Goal: Information Seeking & Learning: Learn about a topic

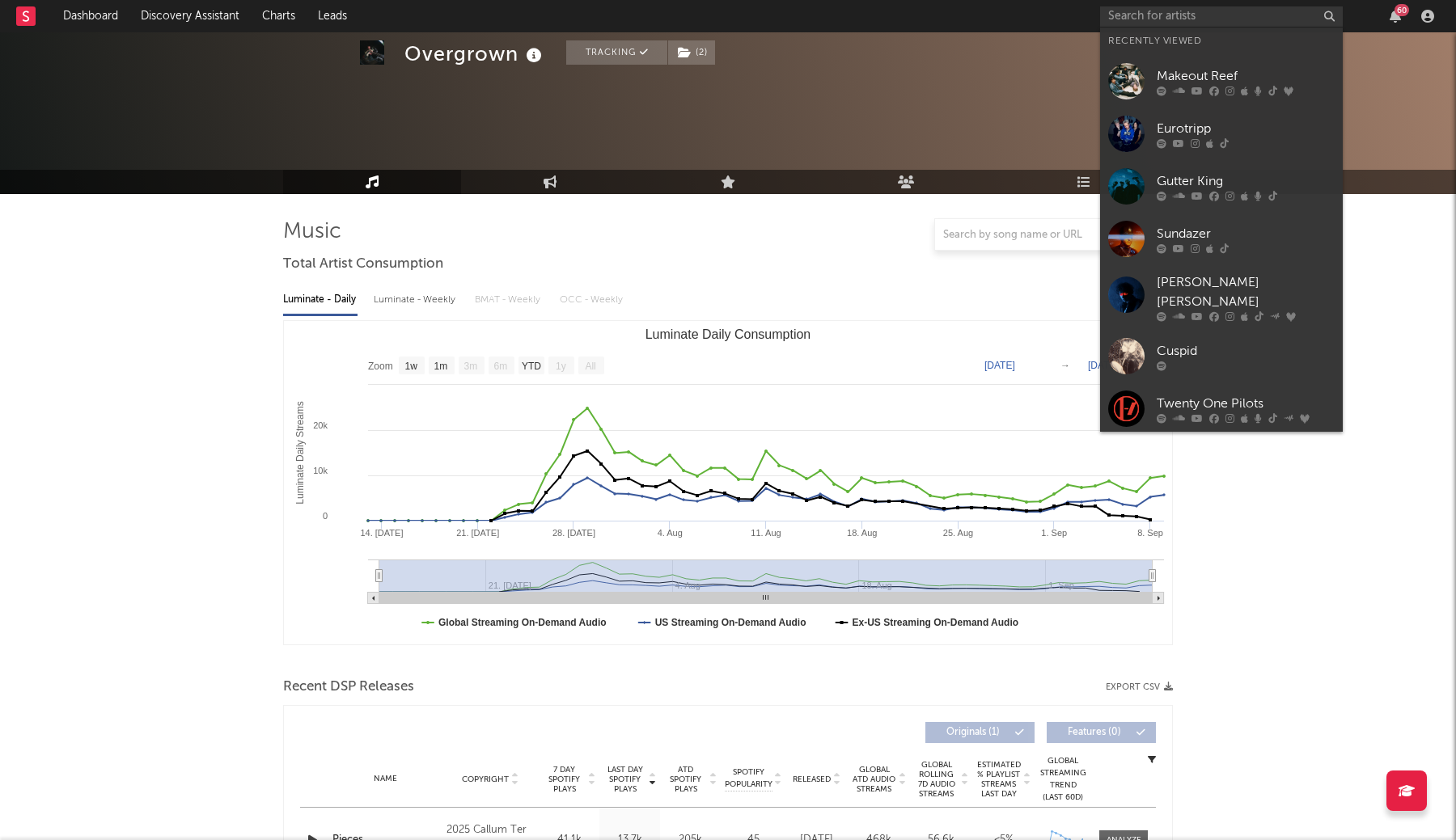
select select "1w"
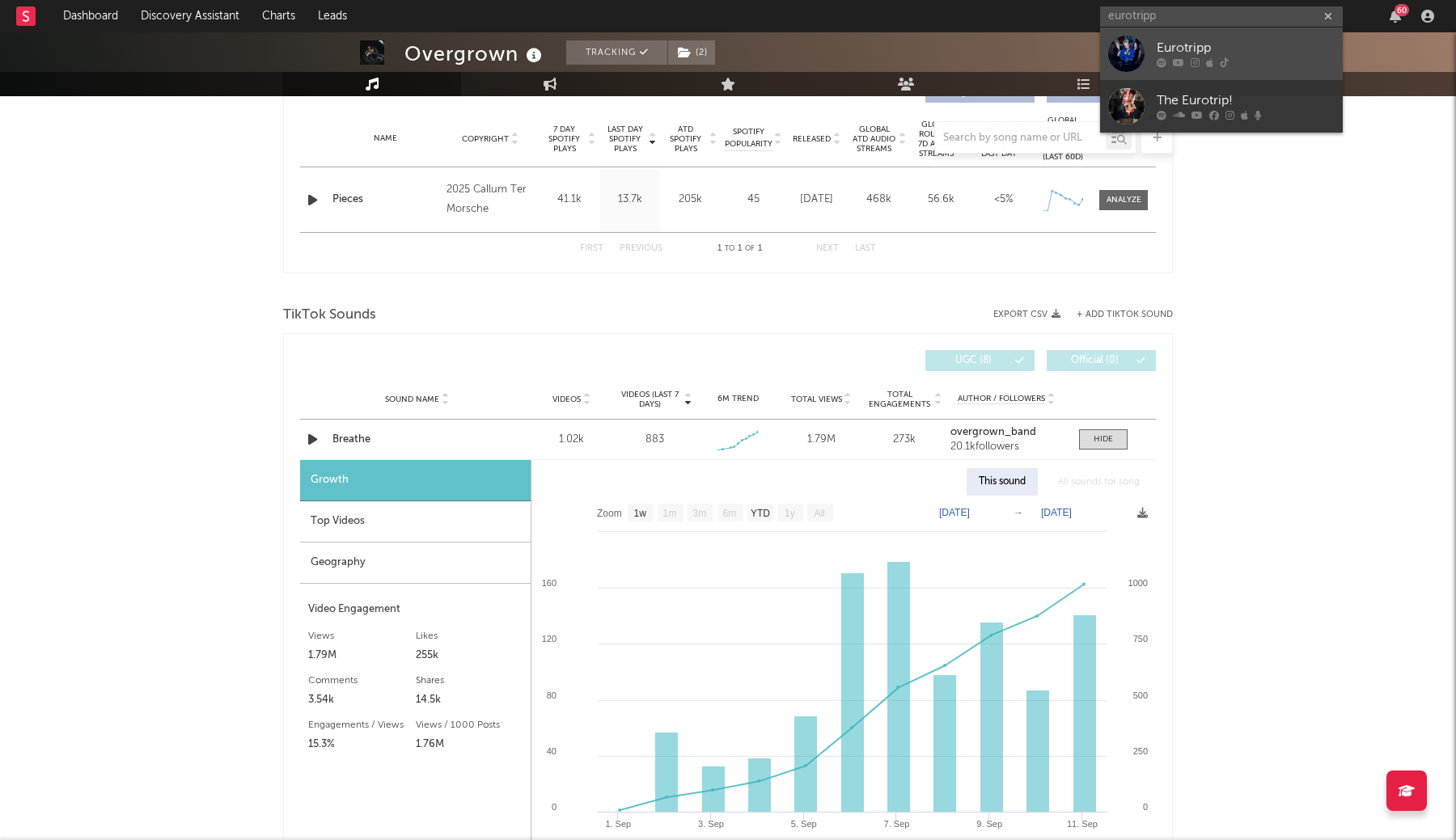
type input "eurotripp"
click at [1184, 62] on div at bounding box center [1245, 63] width 178 height 10
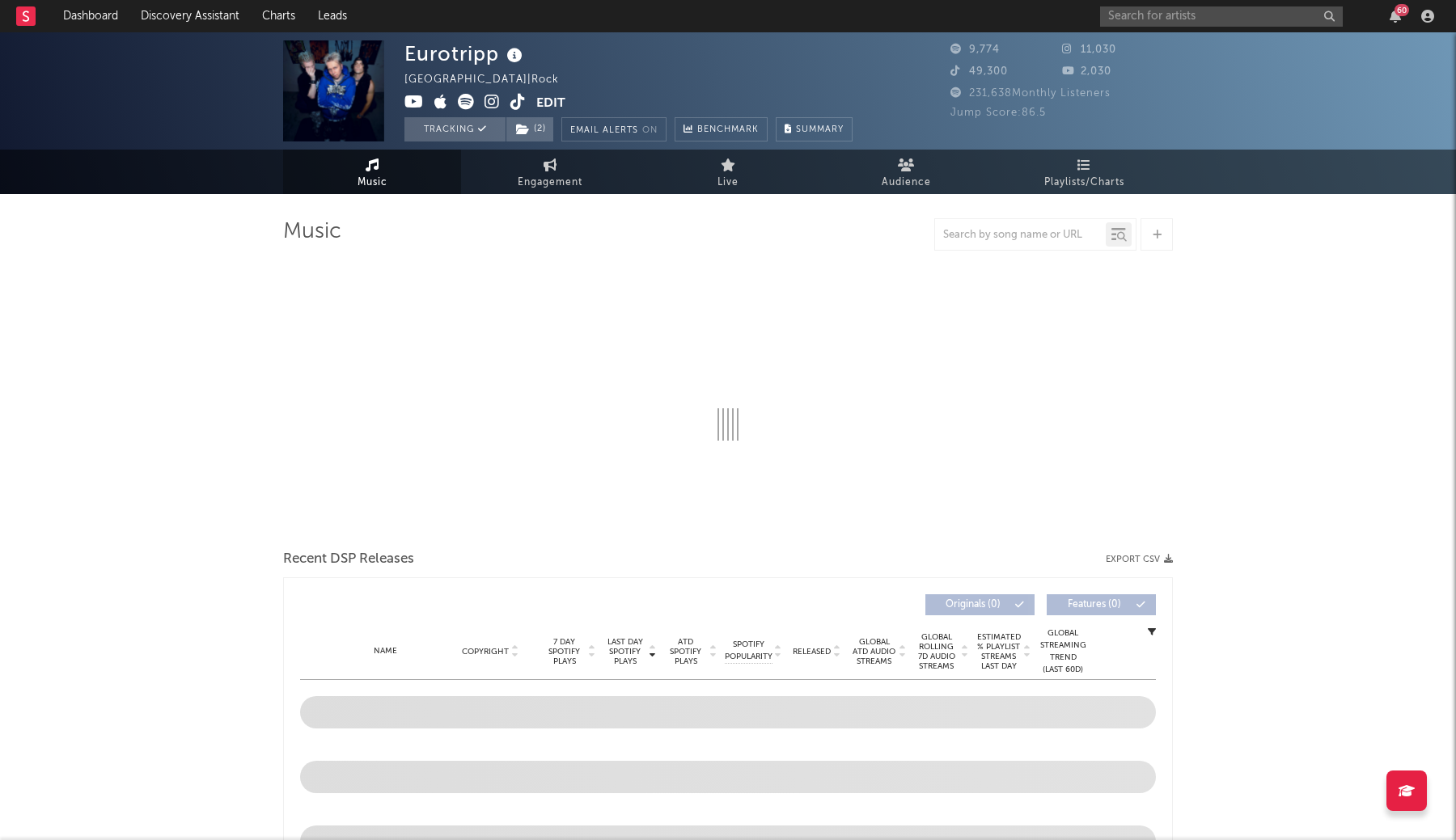
select select "1w"
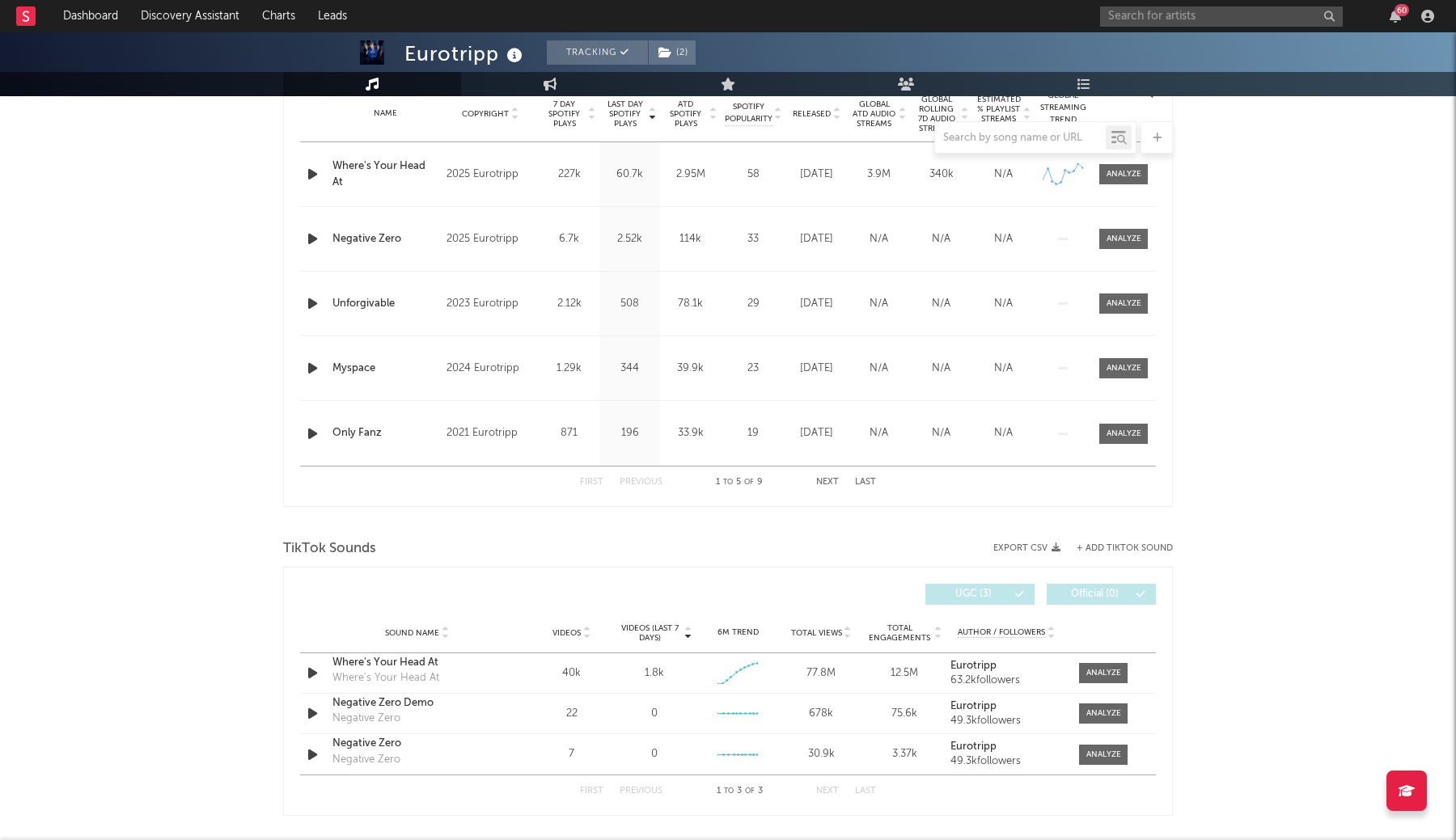
scroll to position [632, 0]
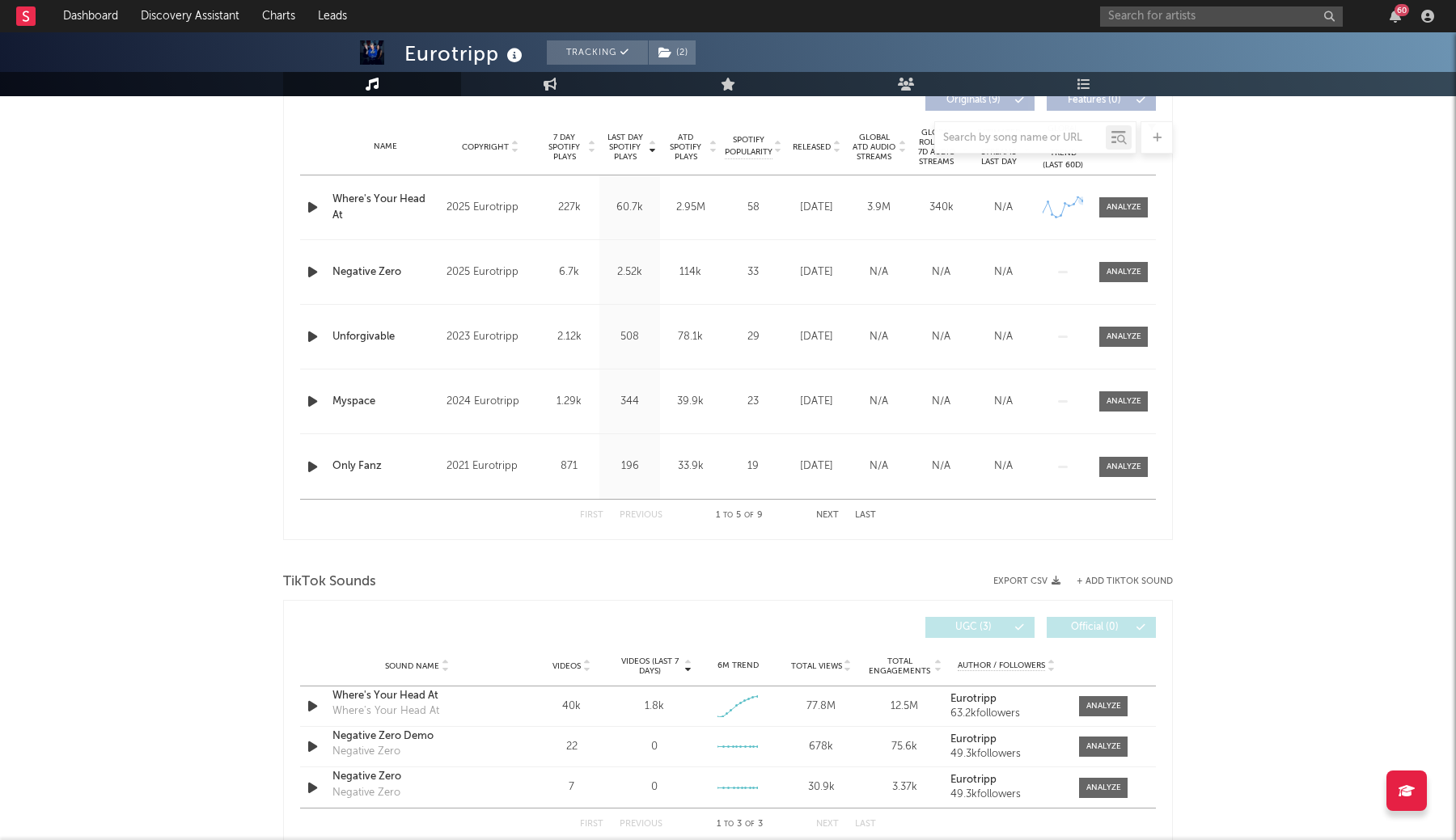
click at [1116, 189] on div "Name Where's Your Head At Copyright 2025 Eurotripp Label Eurotripp Album Names …" at bounding box center [728, 207] width 856 height 63
click at [1116, 207] on div at bounding box center [1124, 207] width 35 height 12
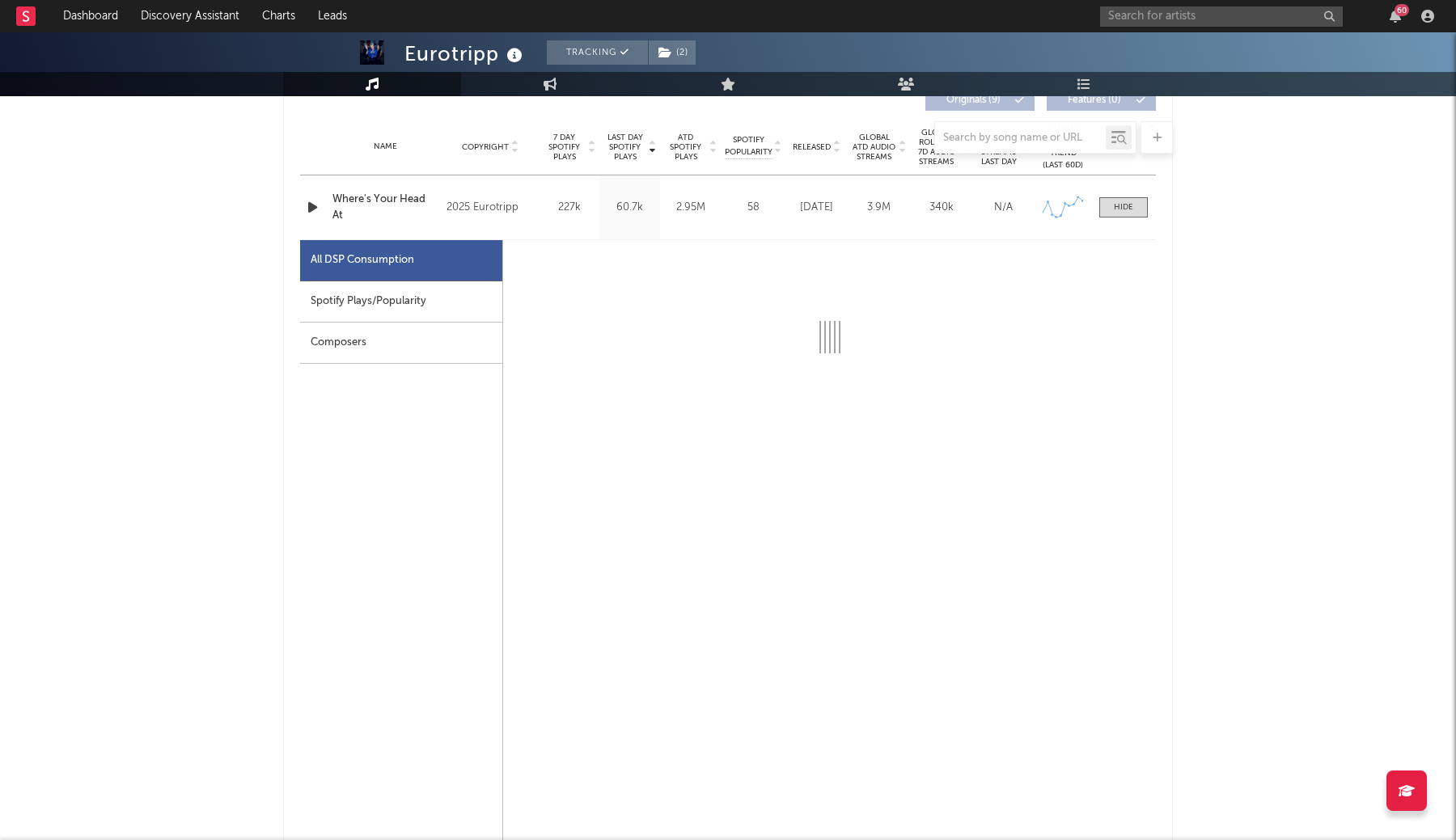
select select "1w"
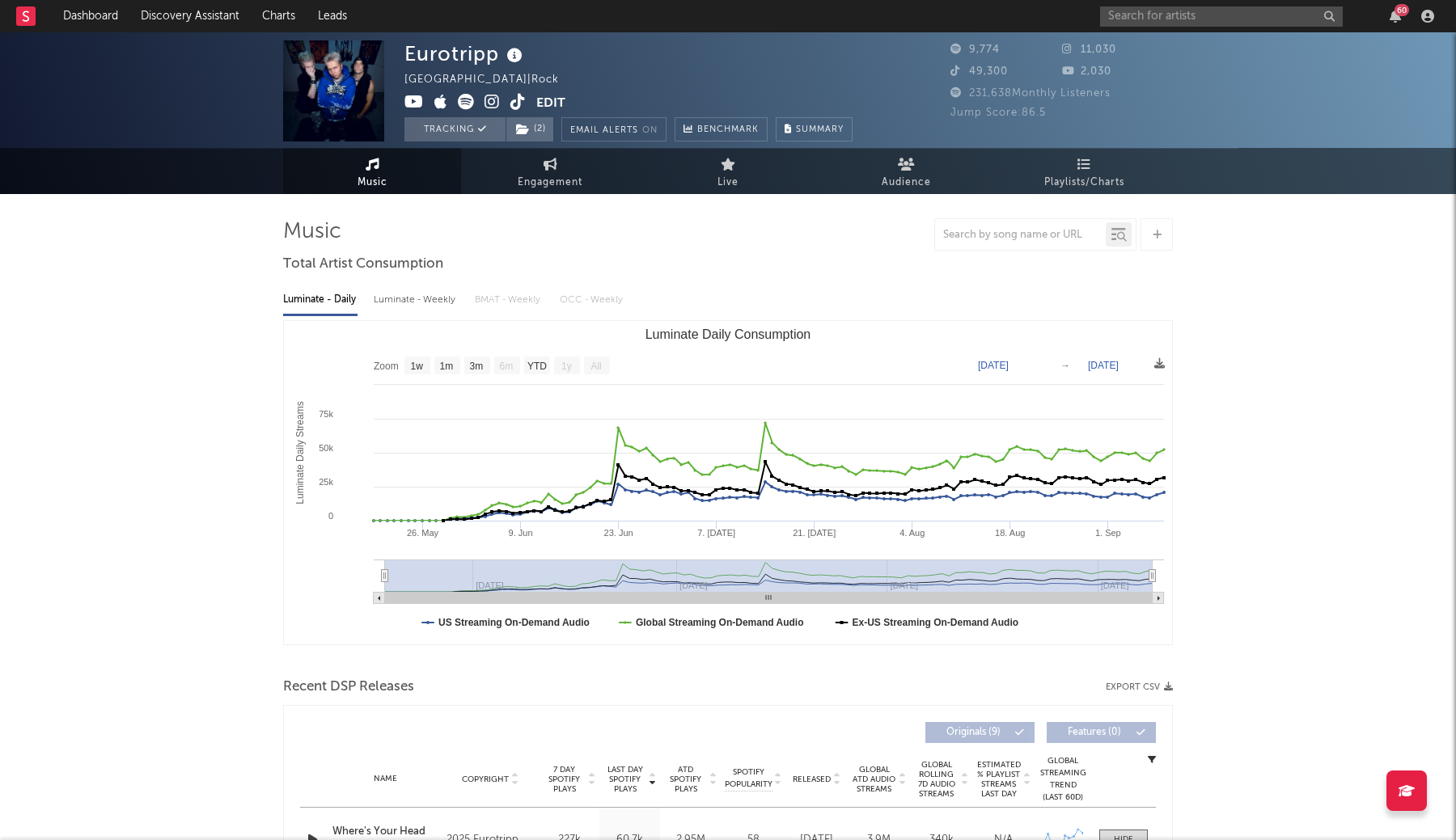
scroll to position [0, 0]
click at [520, 101] on icon at bounding box center [517, 102] width 16 height 17
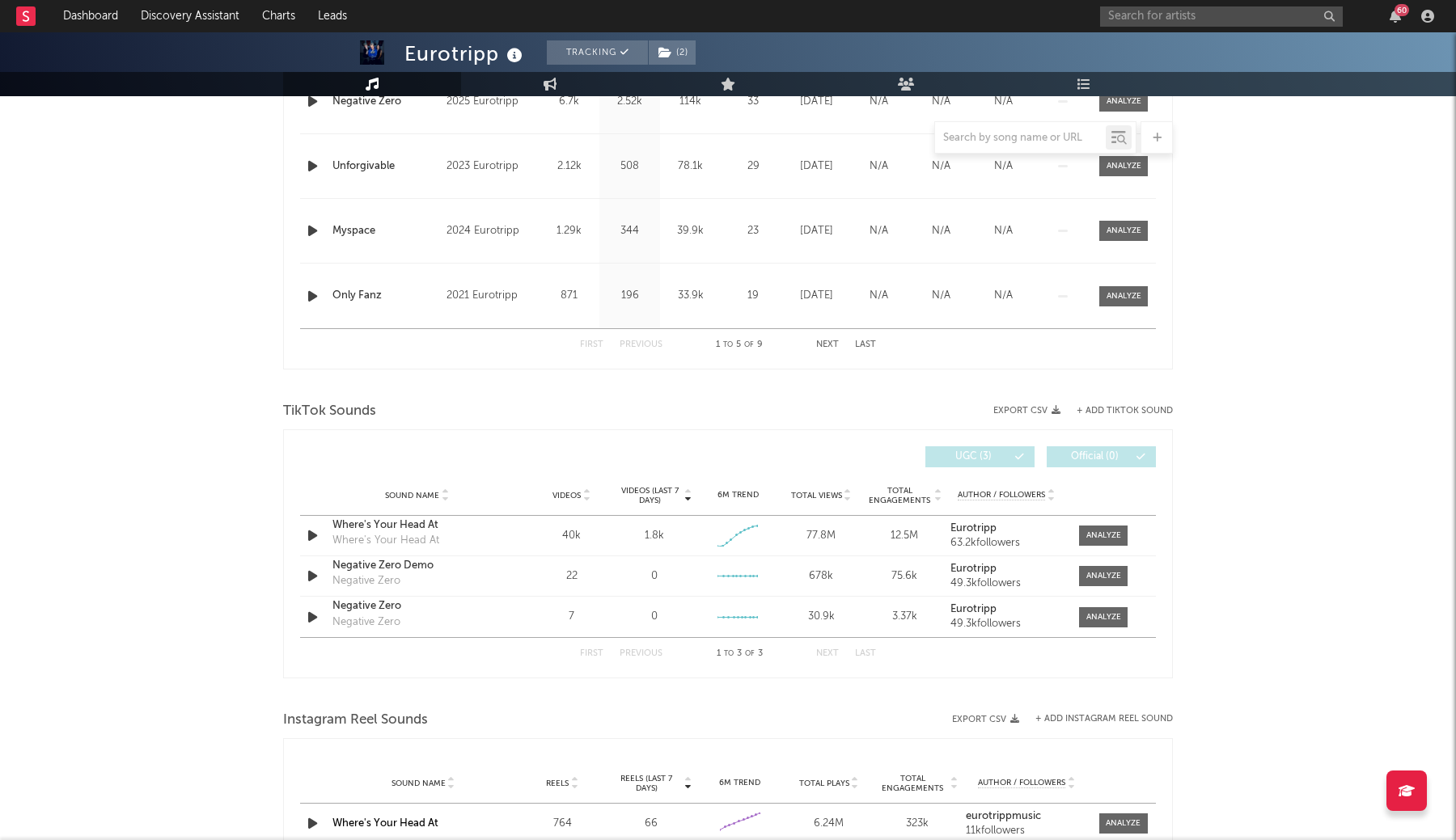
scroll to position [1580, 0]
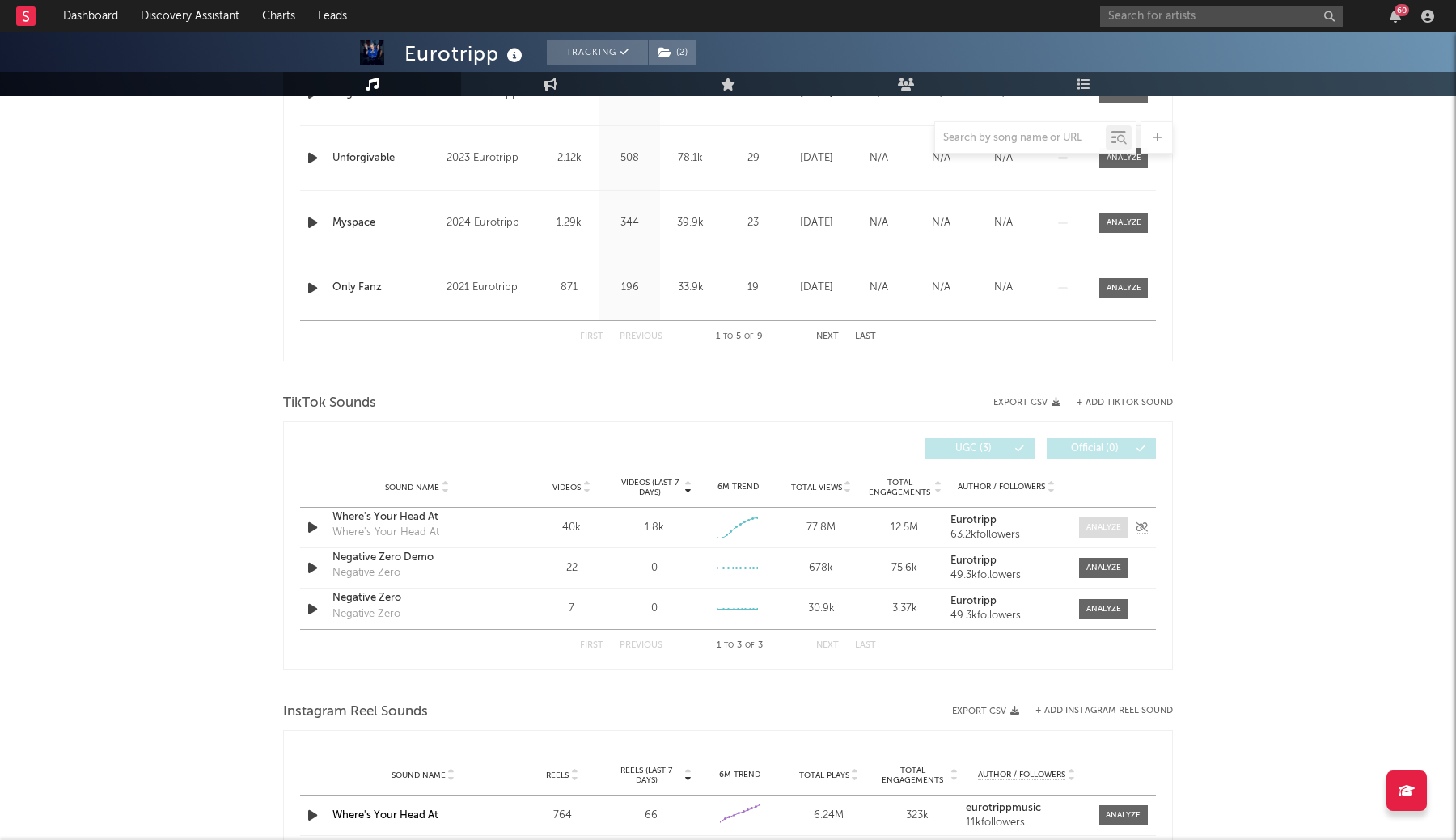
click at [1097, 531] on div at bounding box center [1104, 527] width 35 height 12
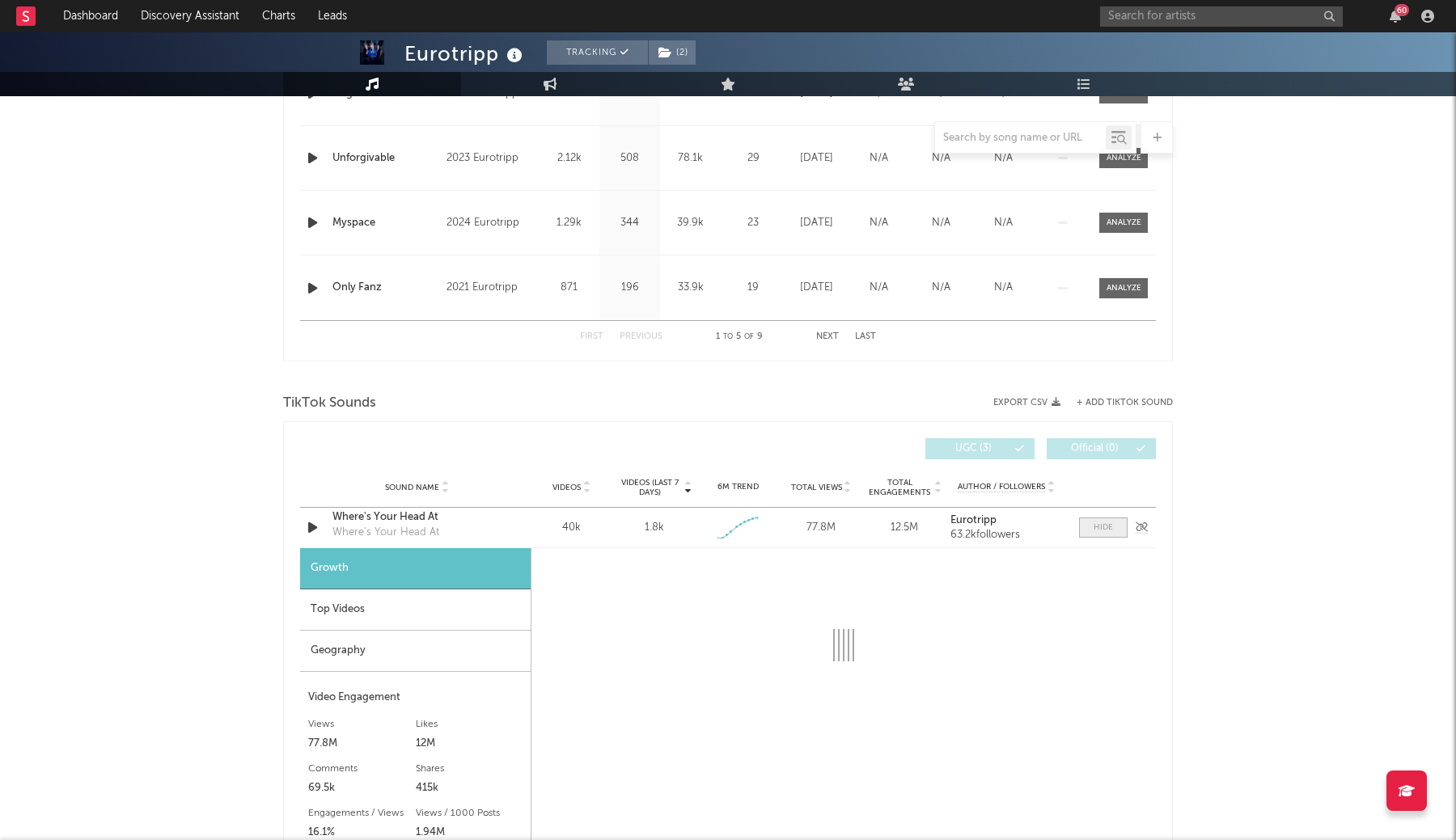
select select "1w"
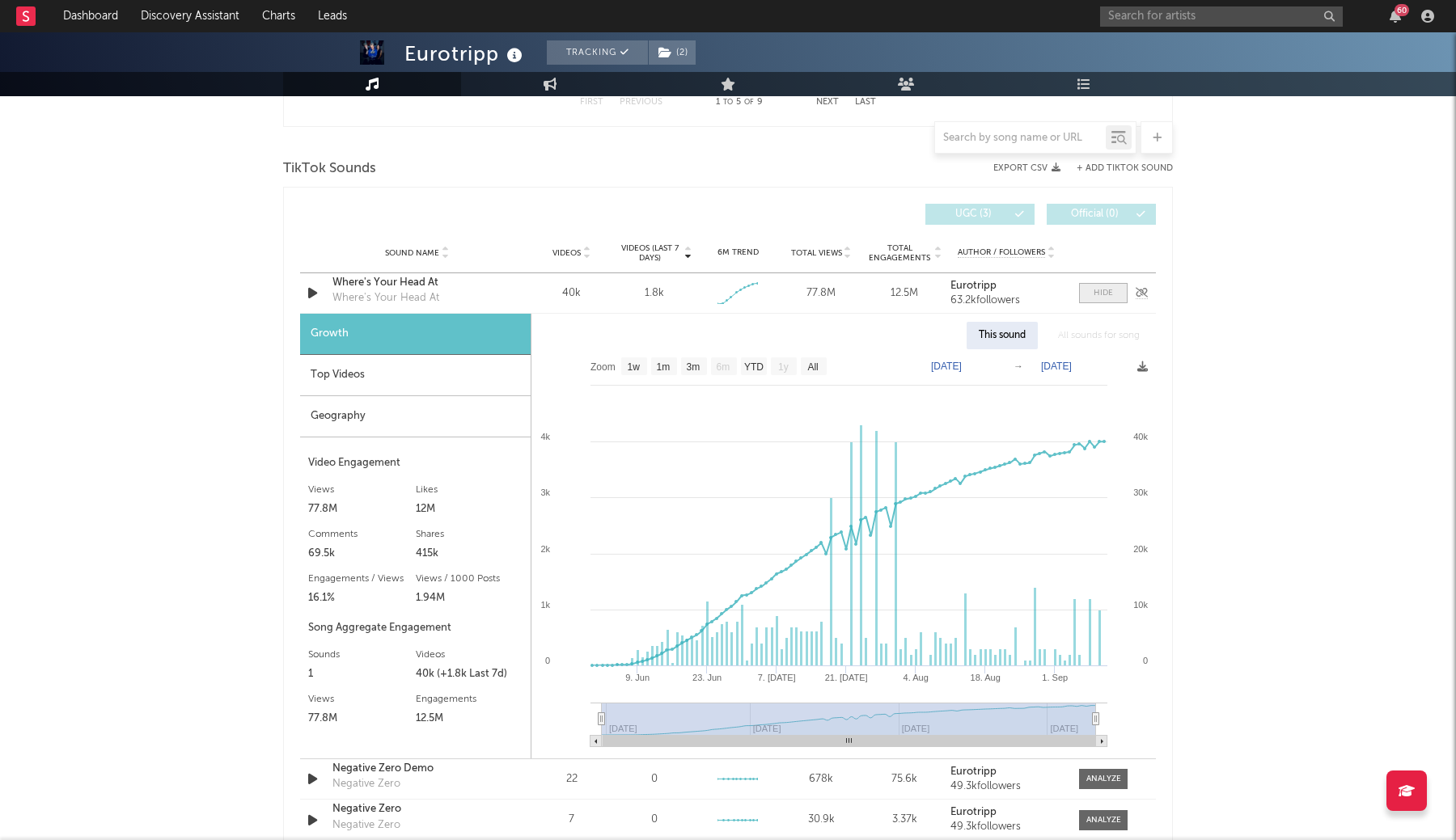
scroll to position [1814, 0]
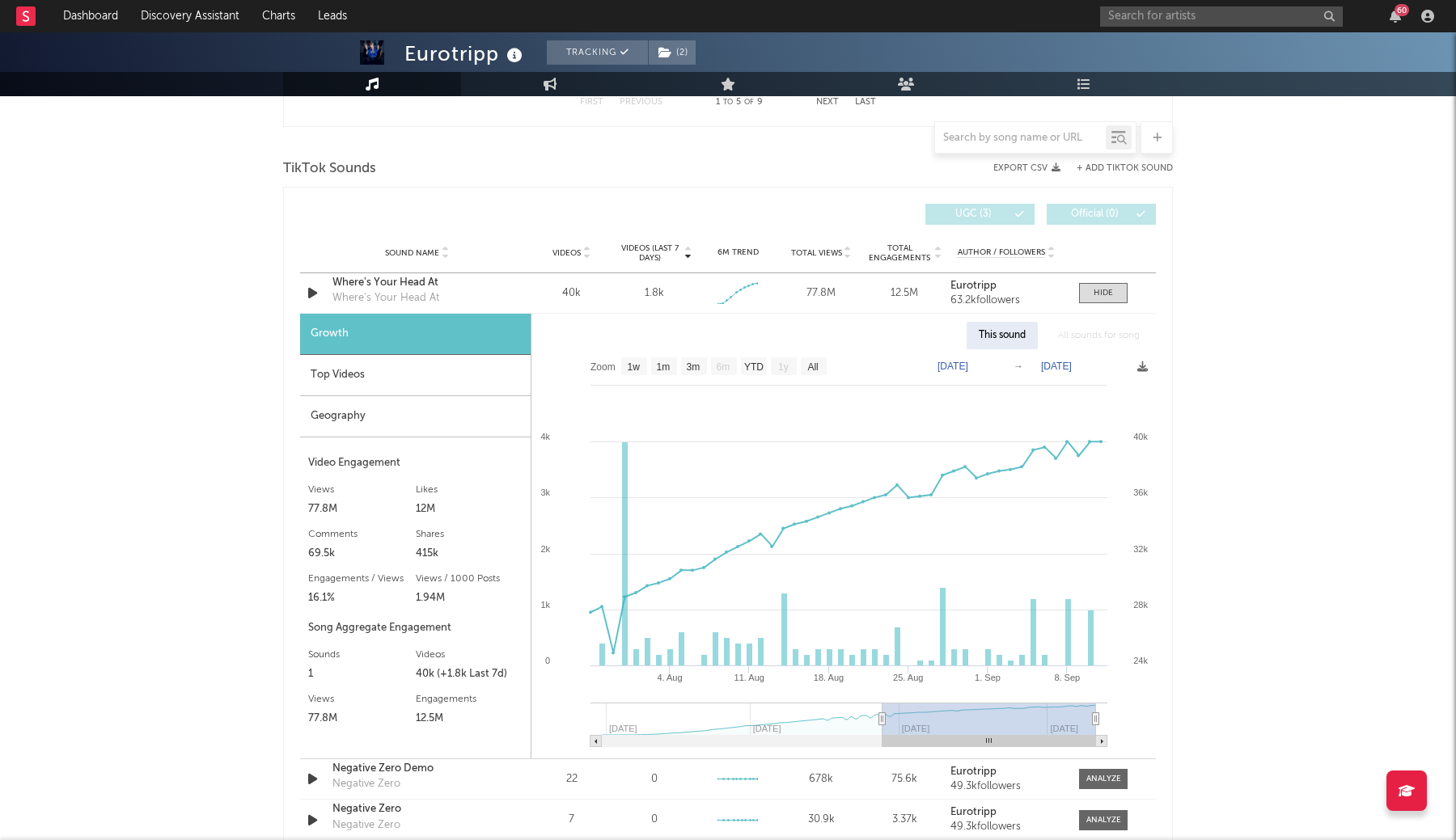
type input "[DATE]"
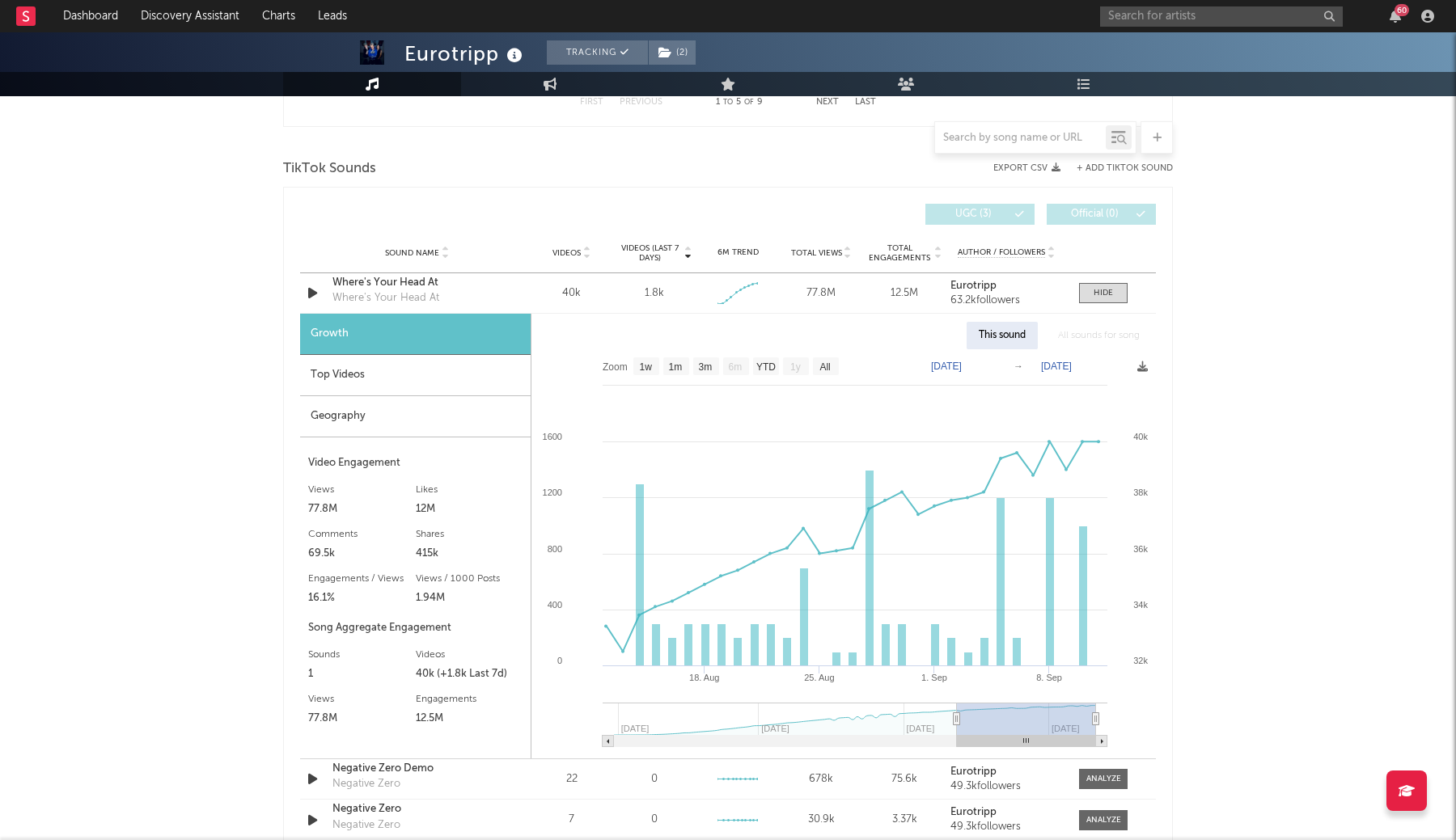
drag, startPoint x: 603, startPoint y: 720, endPoint x: 958, endPoint y: 722, distance: 355.0
click at [958, 722] on icon at bounding box center [956, 719] width 6 height 12
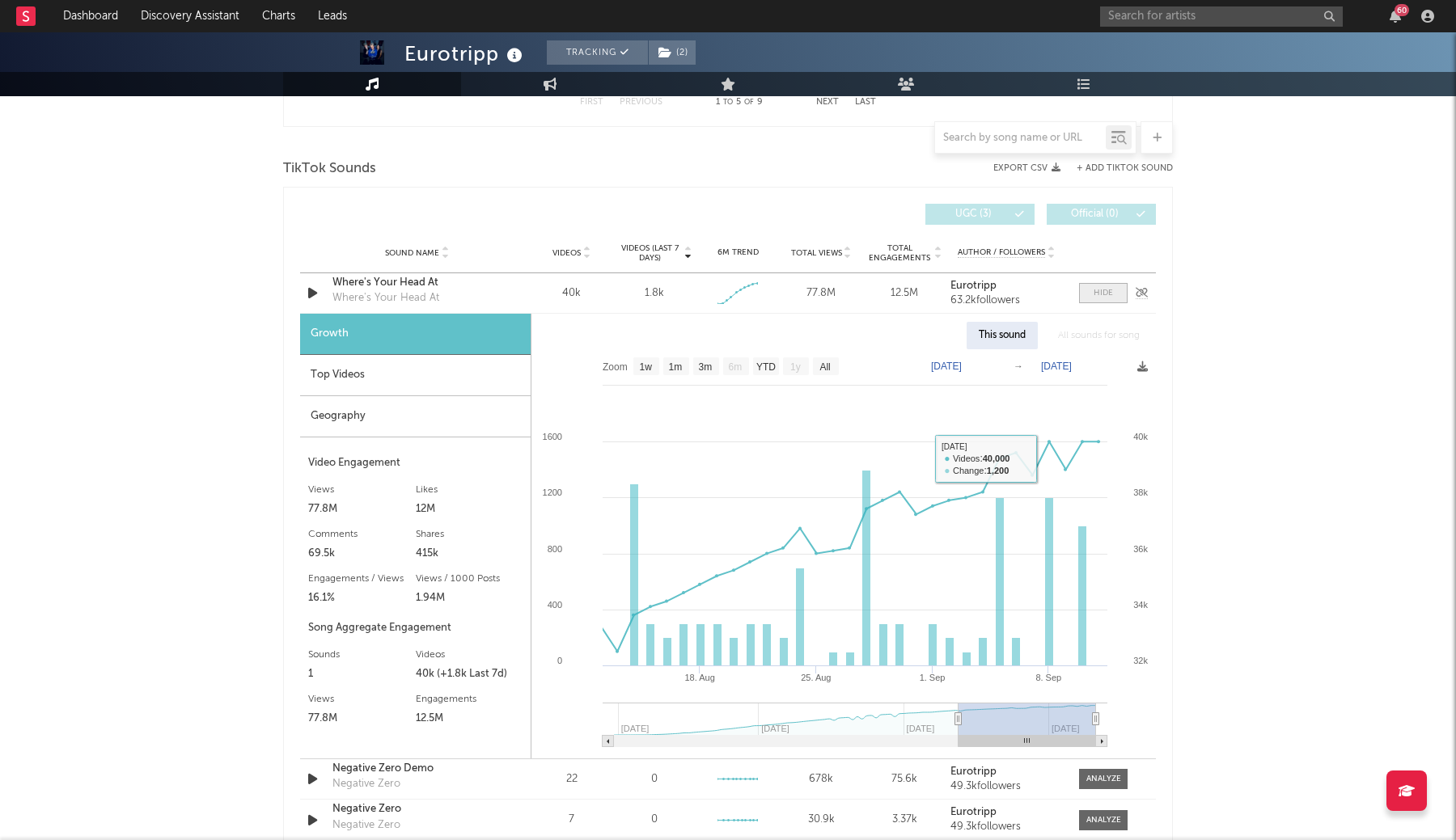
click at [1090, 293] on span at bounding box center [1103, 293] width 49 height 20
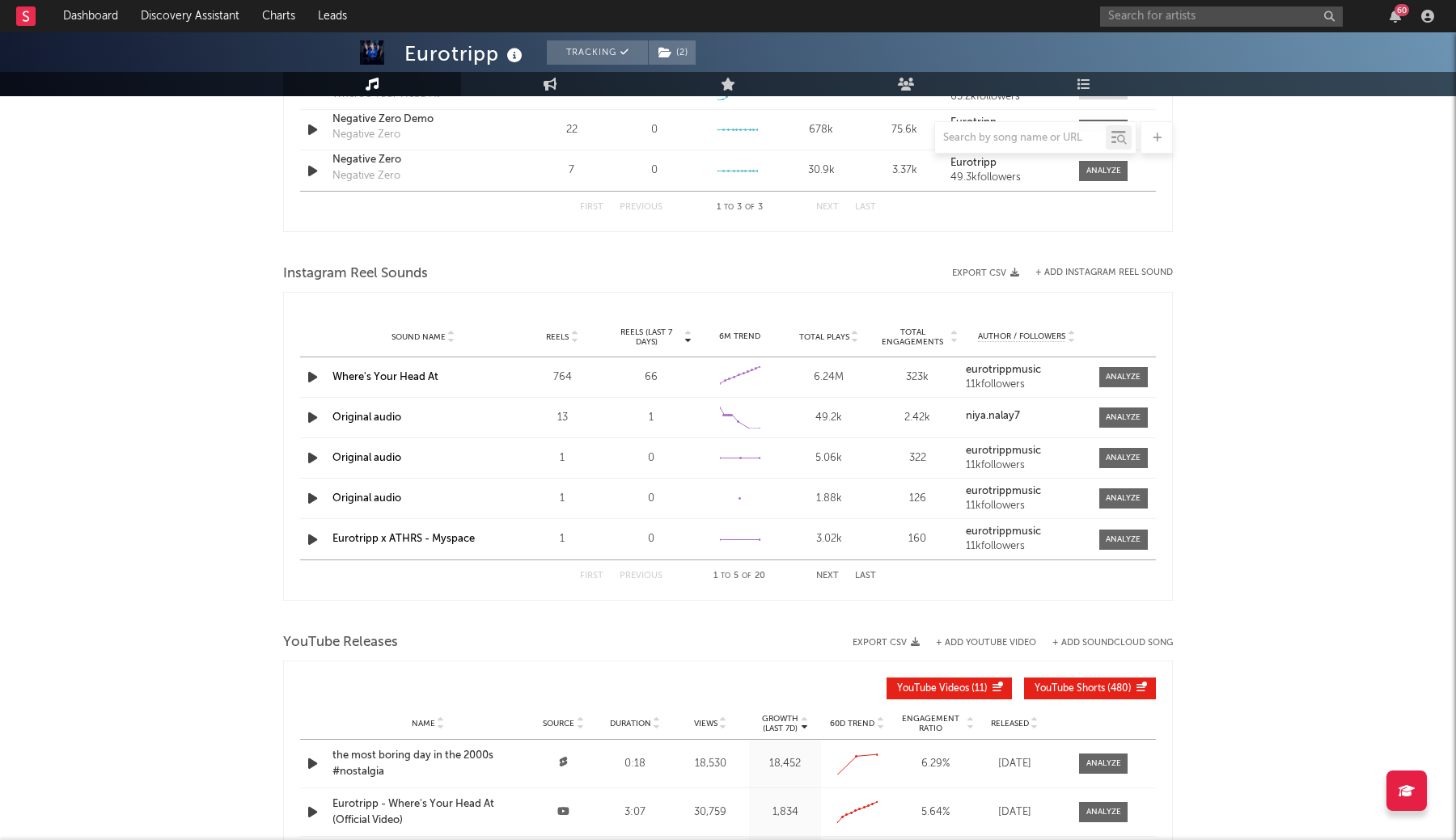
scroll to position [2026, 0]
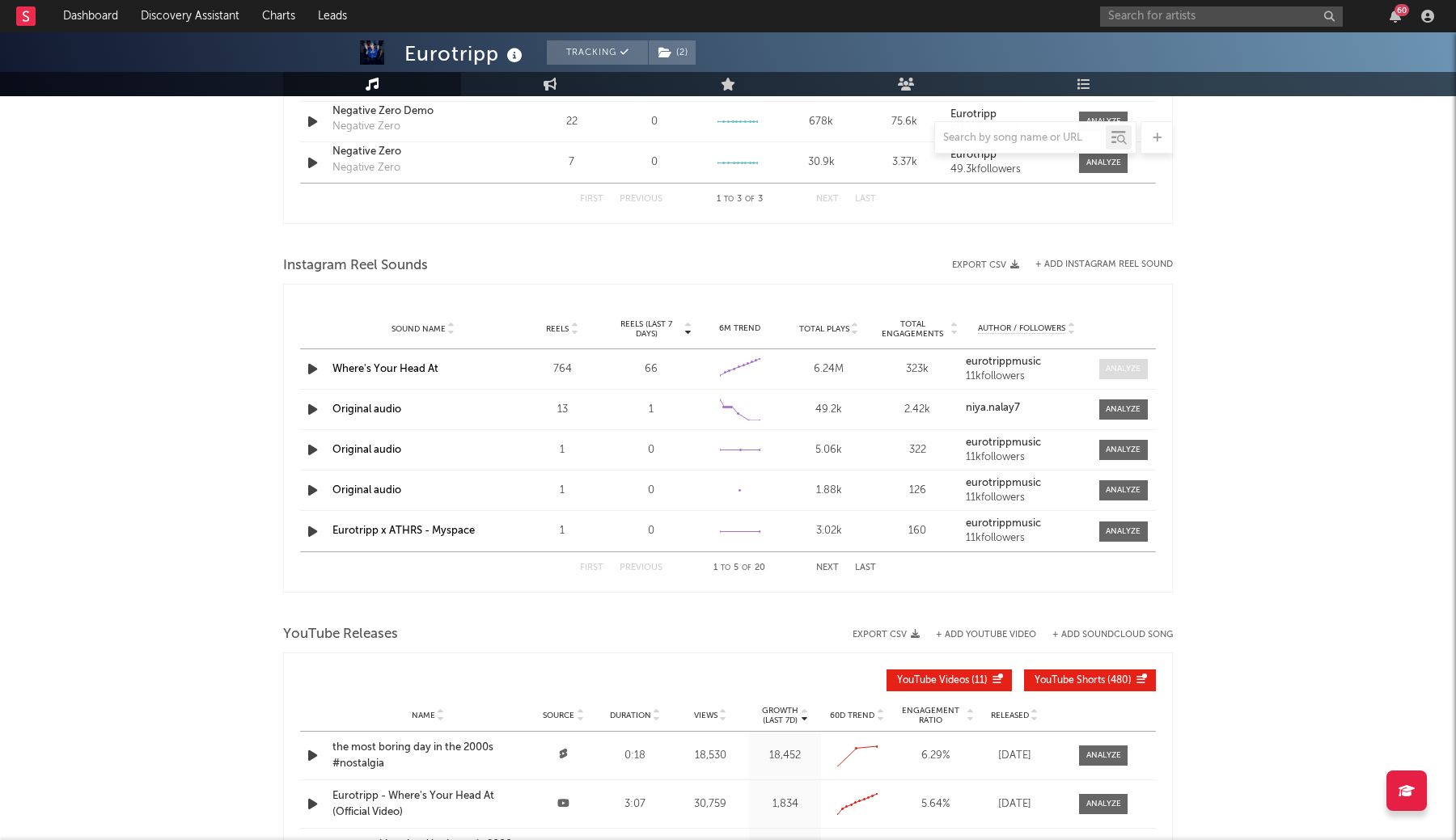
click at [1133, 374] on div at bounding box center [1123, 369] width 35 height 12
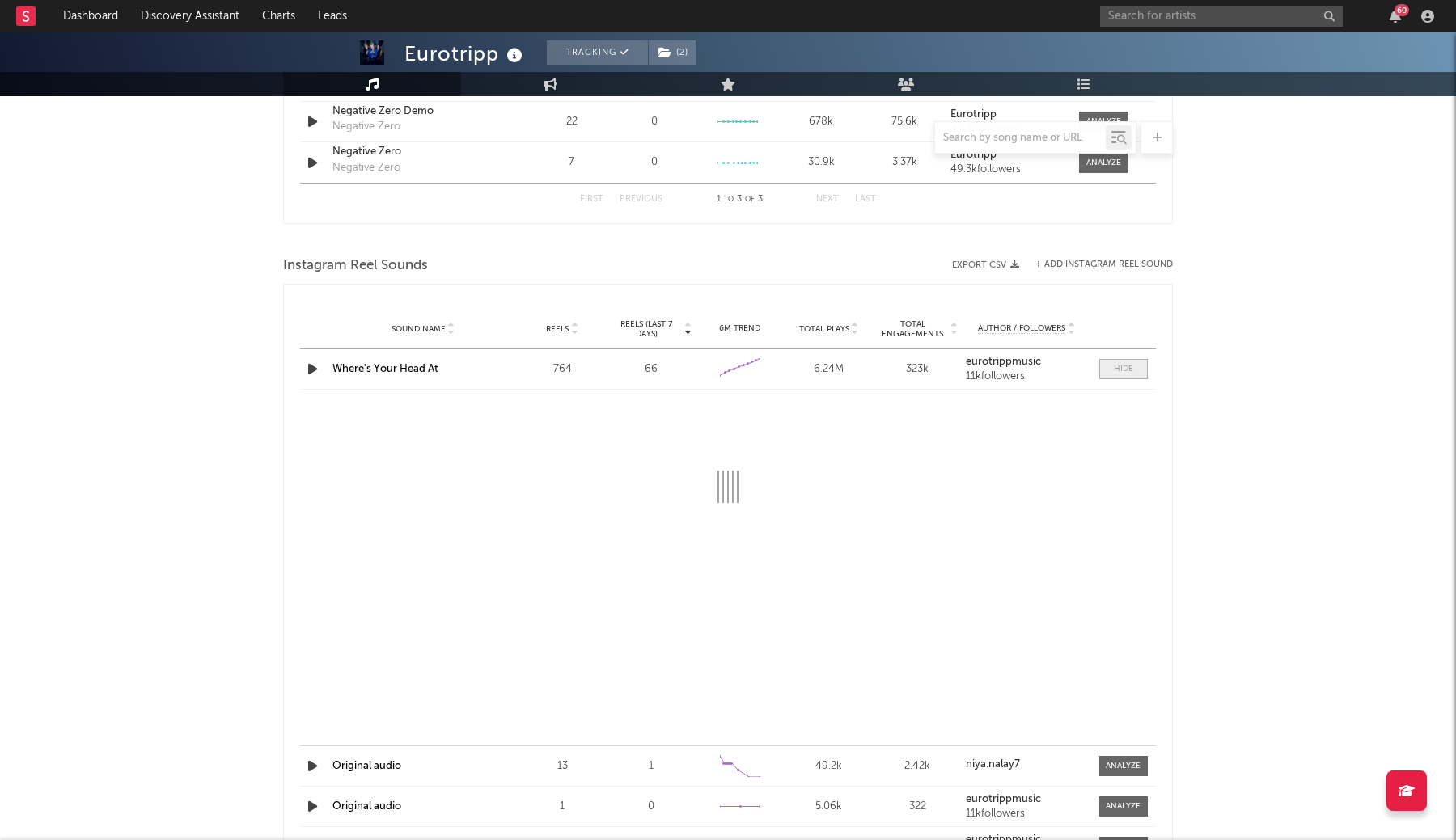
select select "1w"
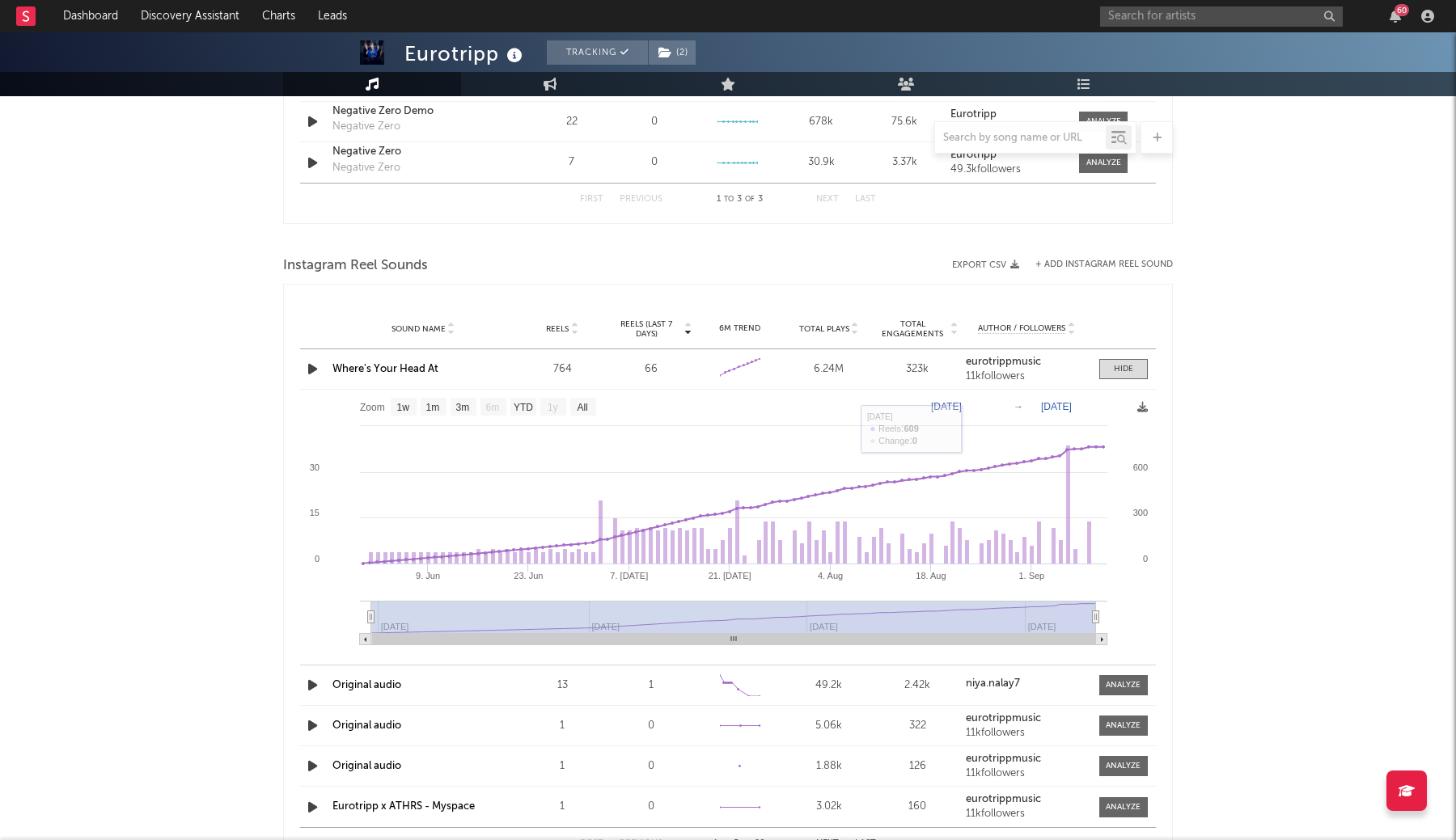
click at [401, 371] on link "Where's Your Head At" at bounding box center [385, 368] width 106 height 10
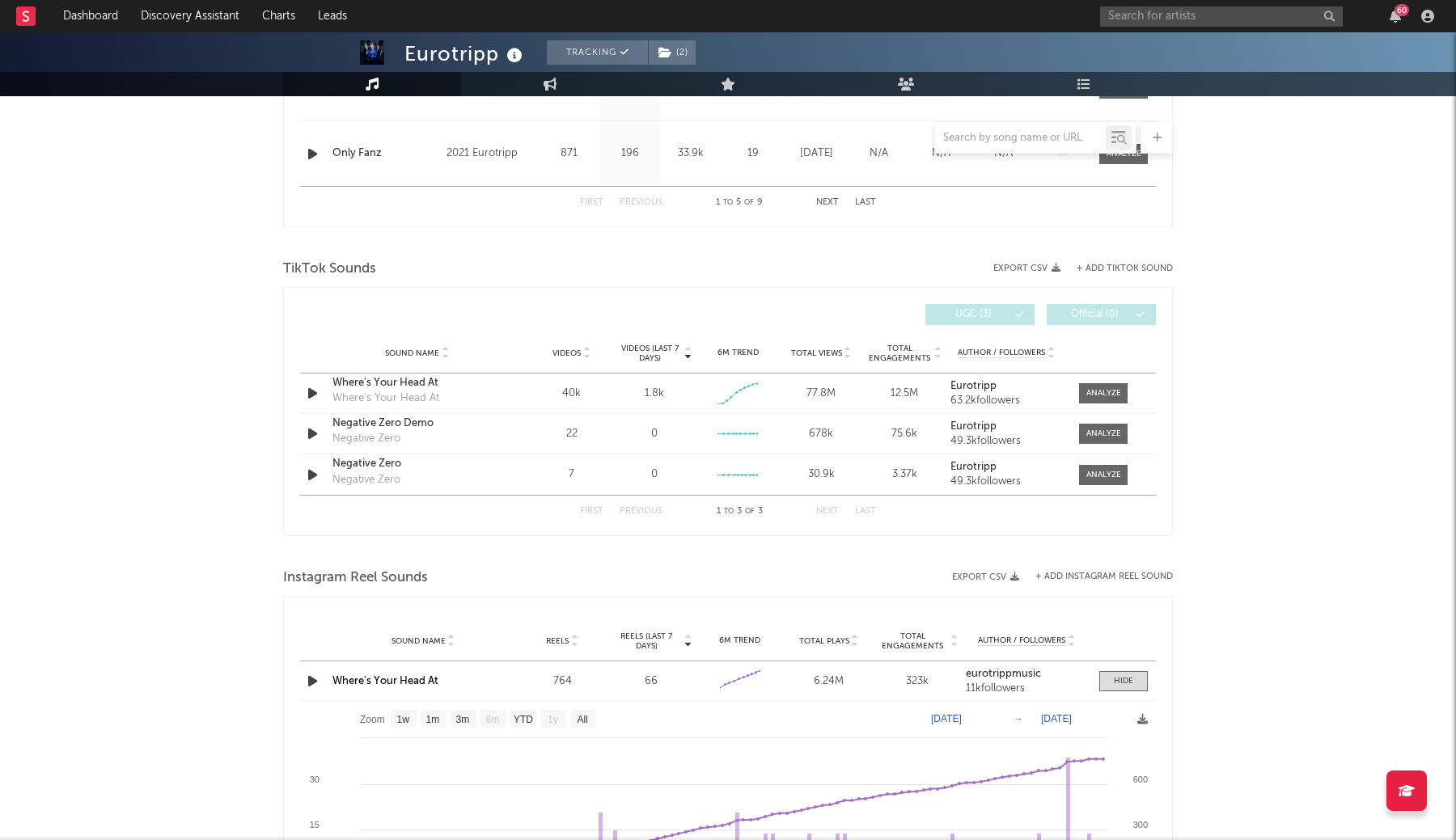
scroll to position [1711, 0]
click at [1100, 392] on div at bounding box center [1104, 396] width 35 height 12
select select "1w"
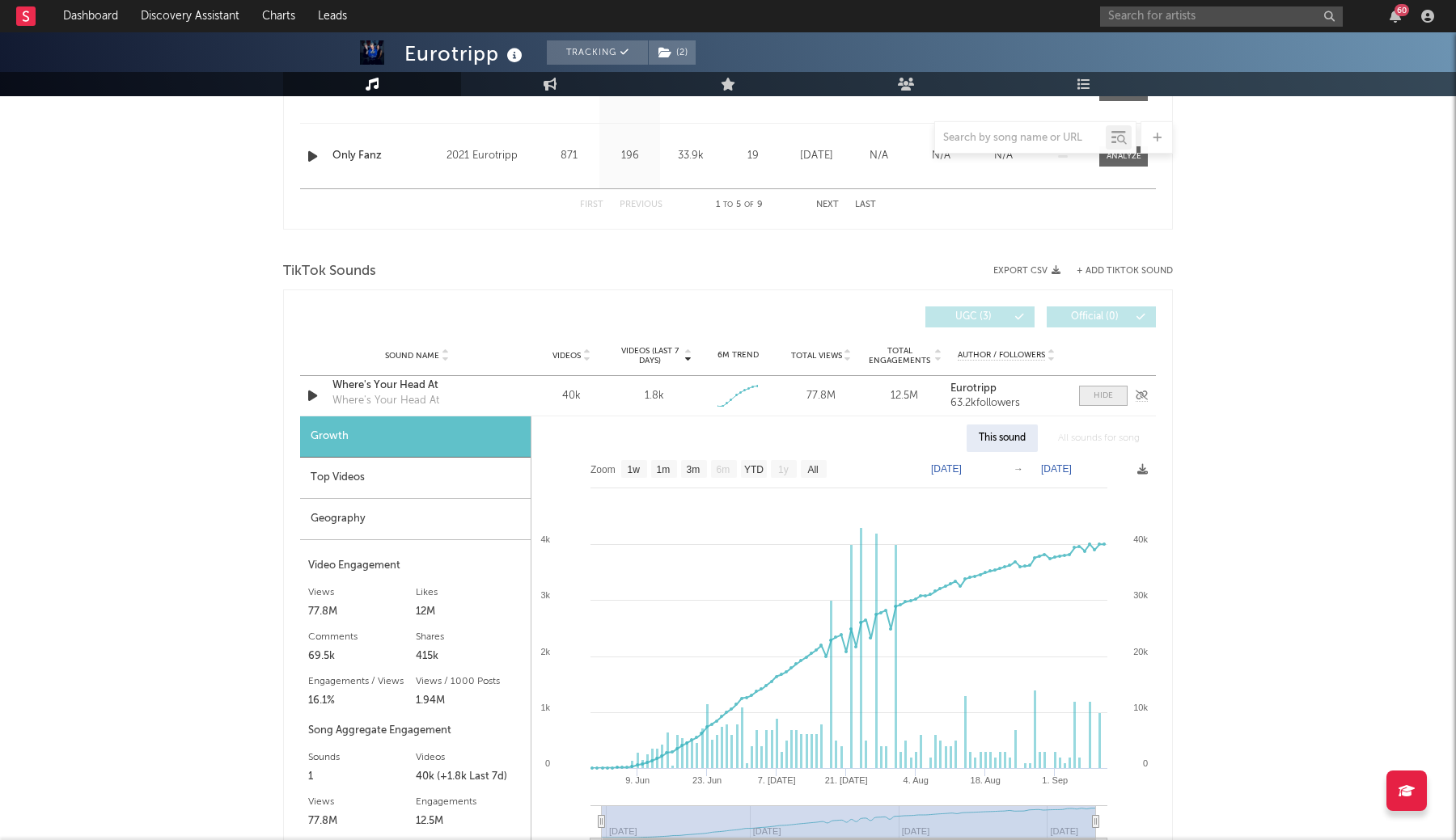
click at [1100, 392] on div at bounding box center [1103, 396] width 19 height 12
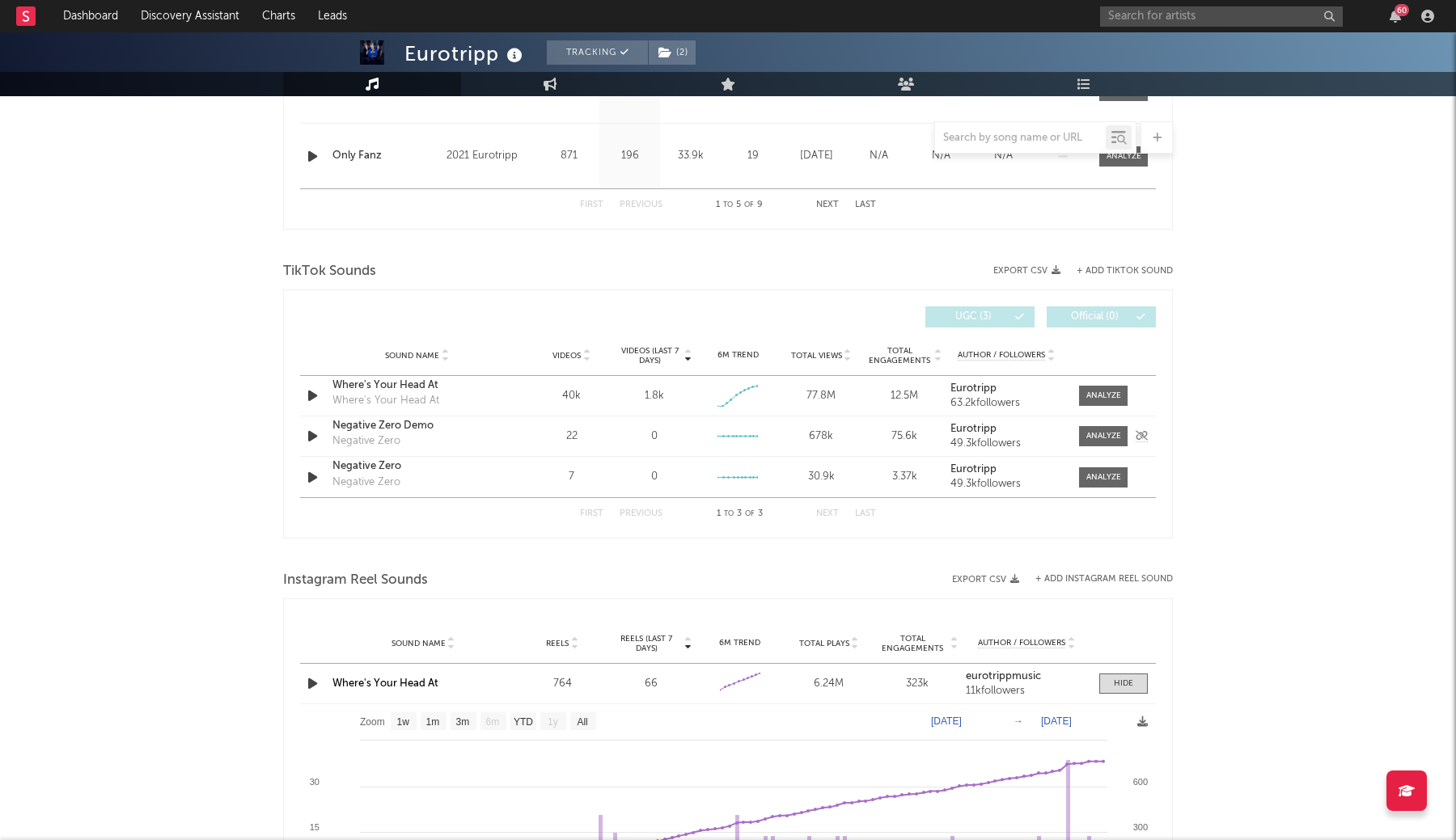
click at [1092, 450] on div "Sound Name Negative Zero Demo Negative Zero Videos 22 Videos (last 7 days) 0 We…" at bounding box center [728, 436] width 856 height 40
click at [1095, 439] on div at bounding box center [1104, 435] width 35 height 12
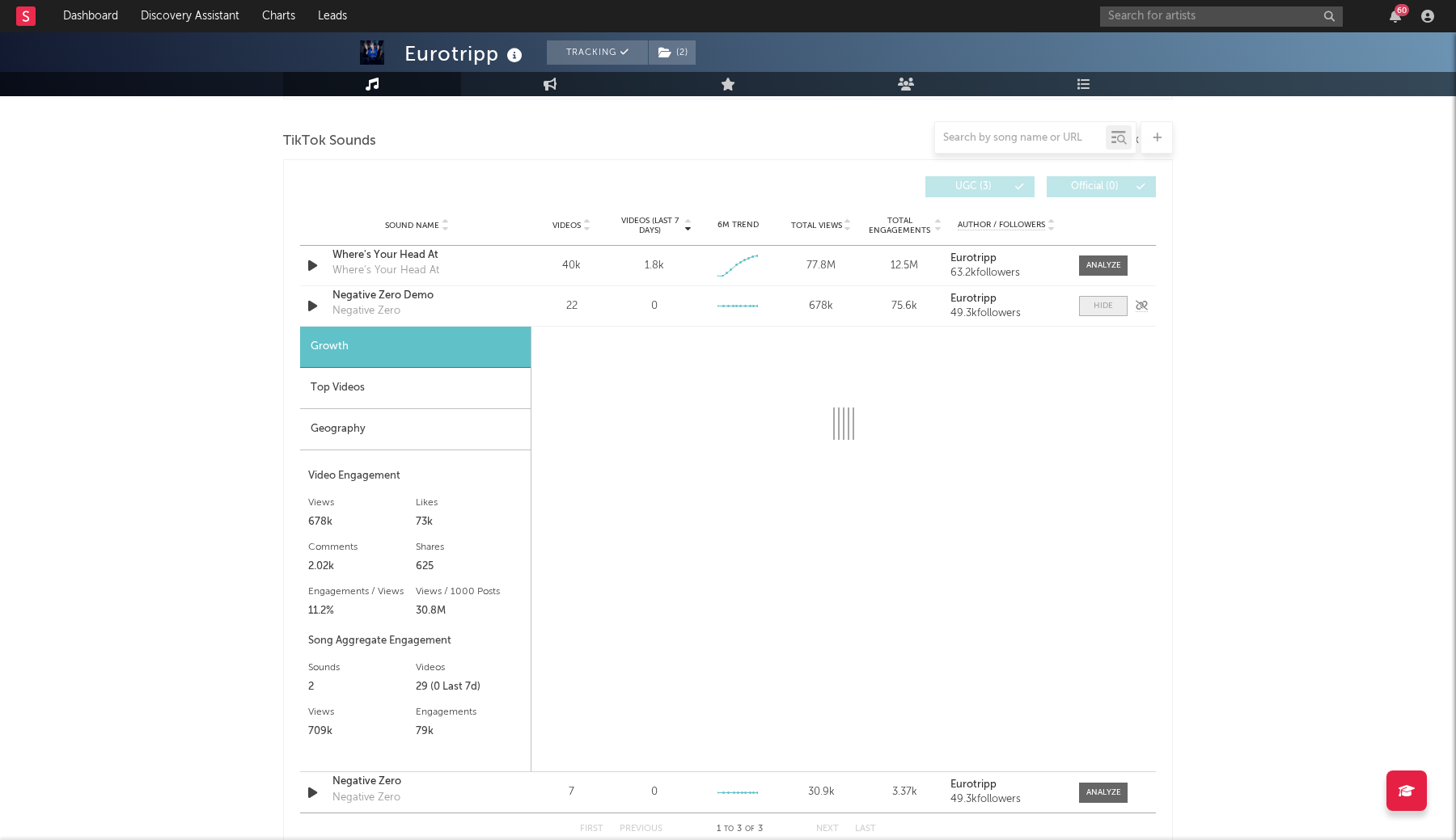
scroll to position [1843, 0]
select select "6m"
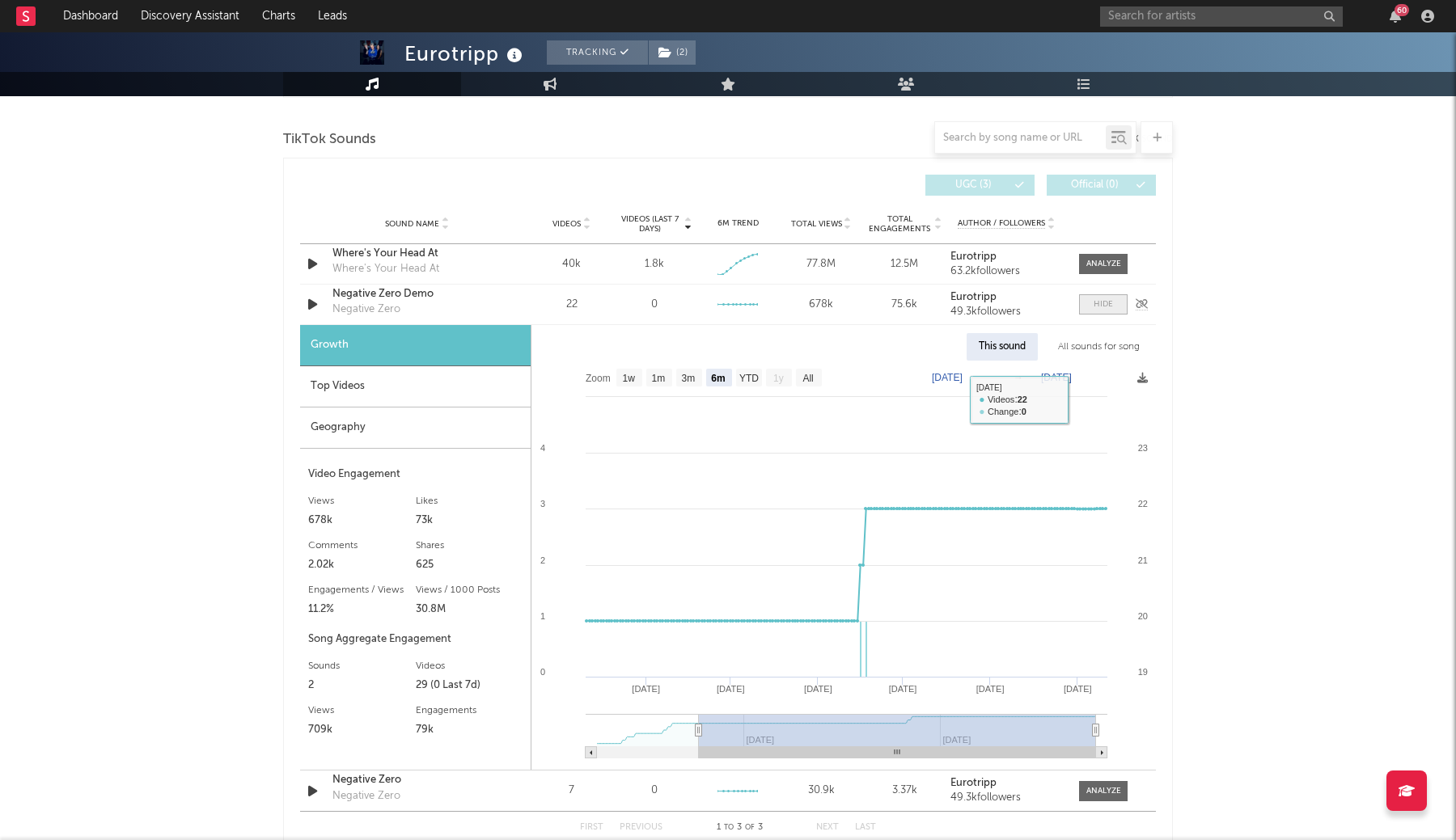
click at [1090, 310] on span at bounding box center [1103, 305] width 49 height 20
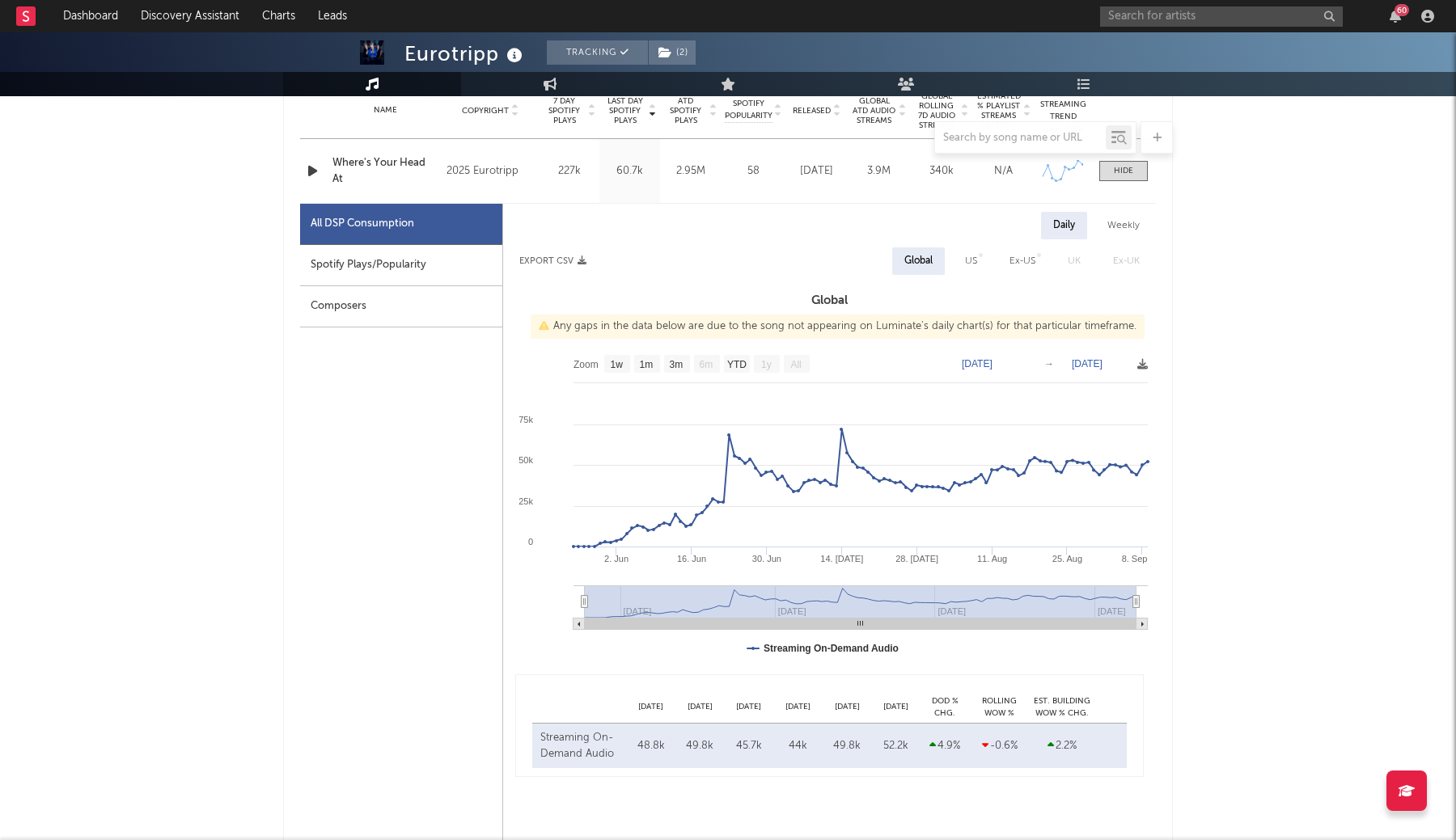
scroll to position [659, 0]
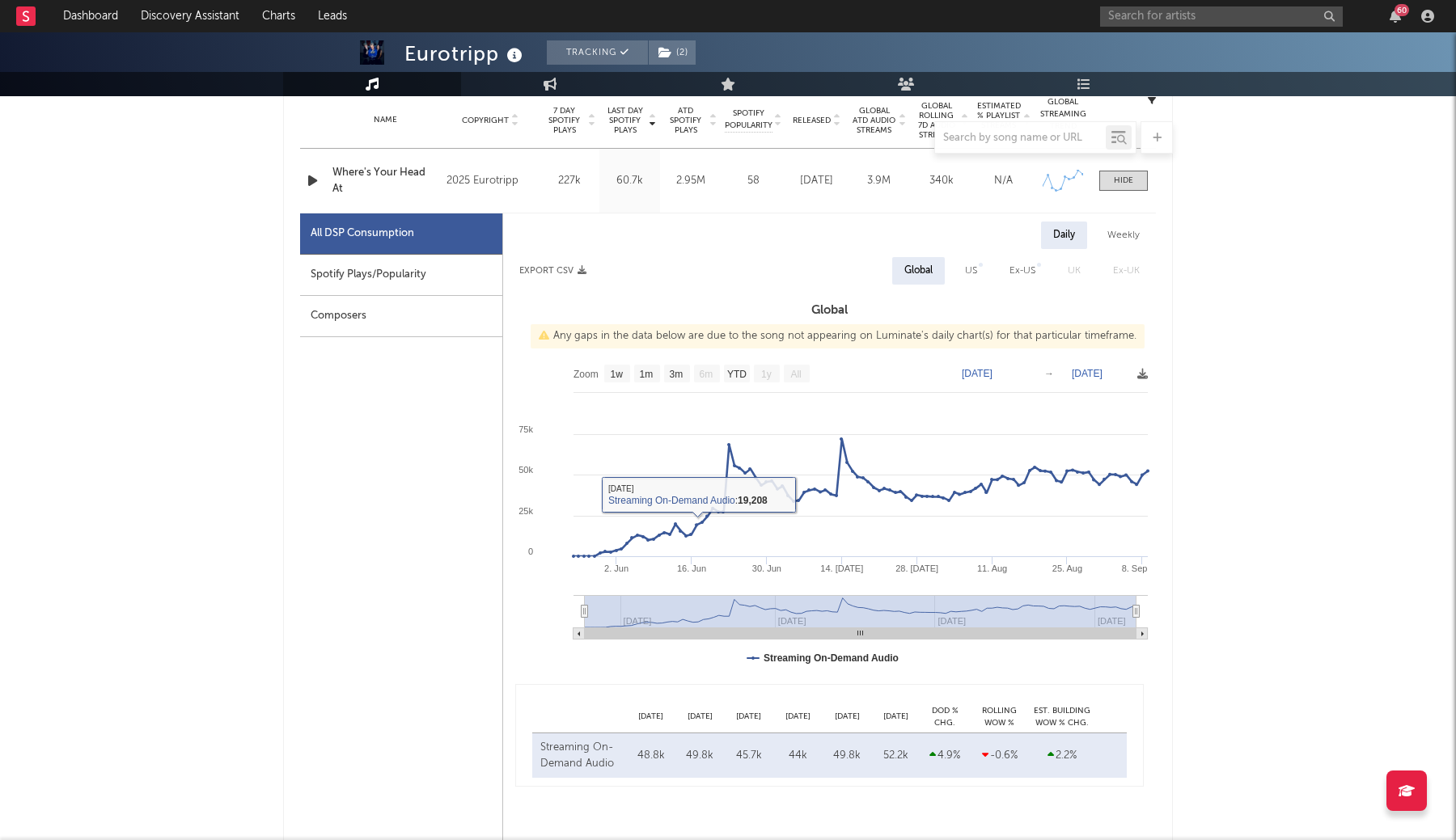
click at [422, 272] on div "Spotify Plays/Popularity" at bounding box center [401, 275] width 202 height 41
select select "1w"
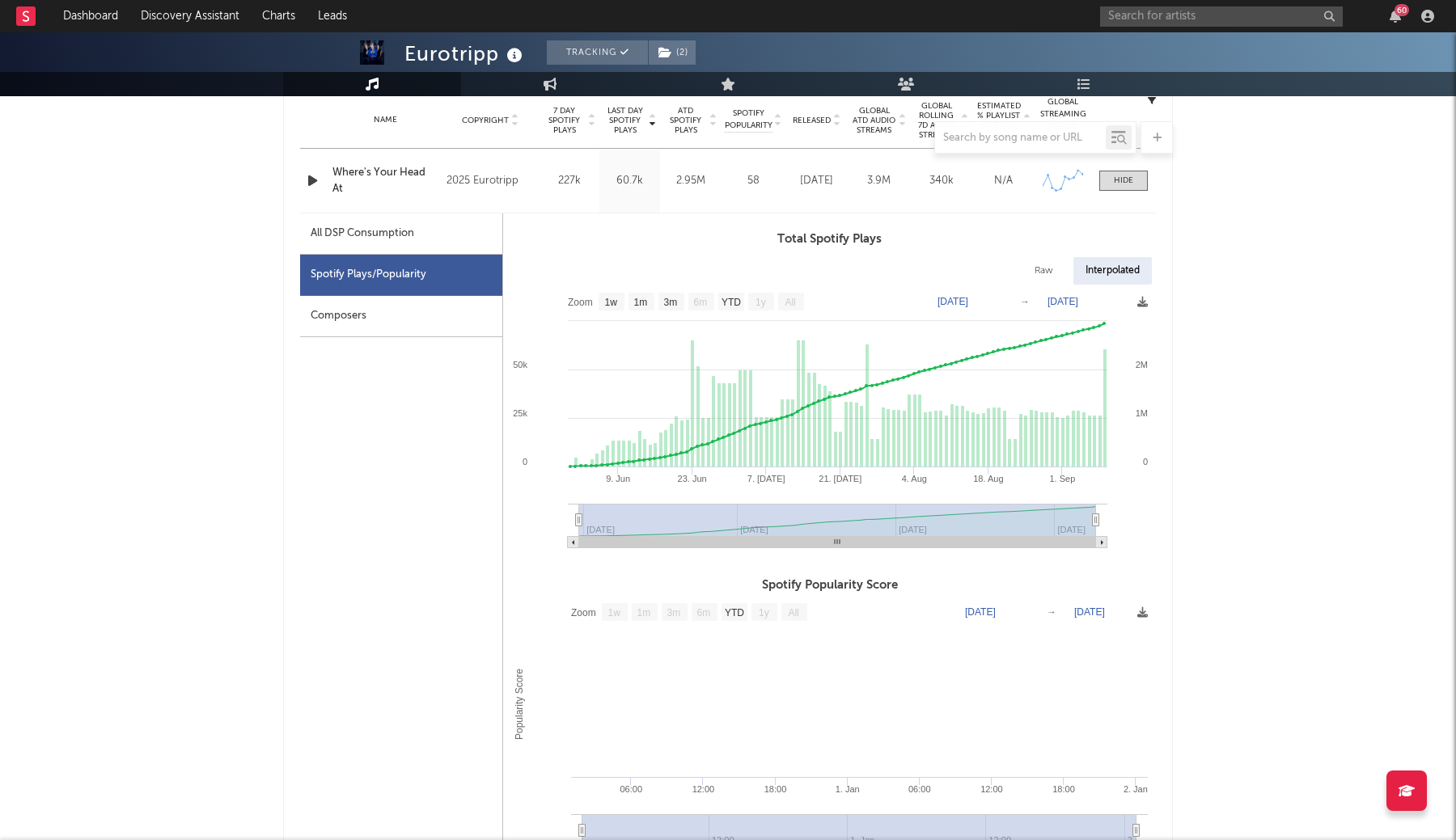
click at [396, 310] on div "Composers" at bounding box center [401, 316] width 202 height 41
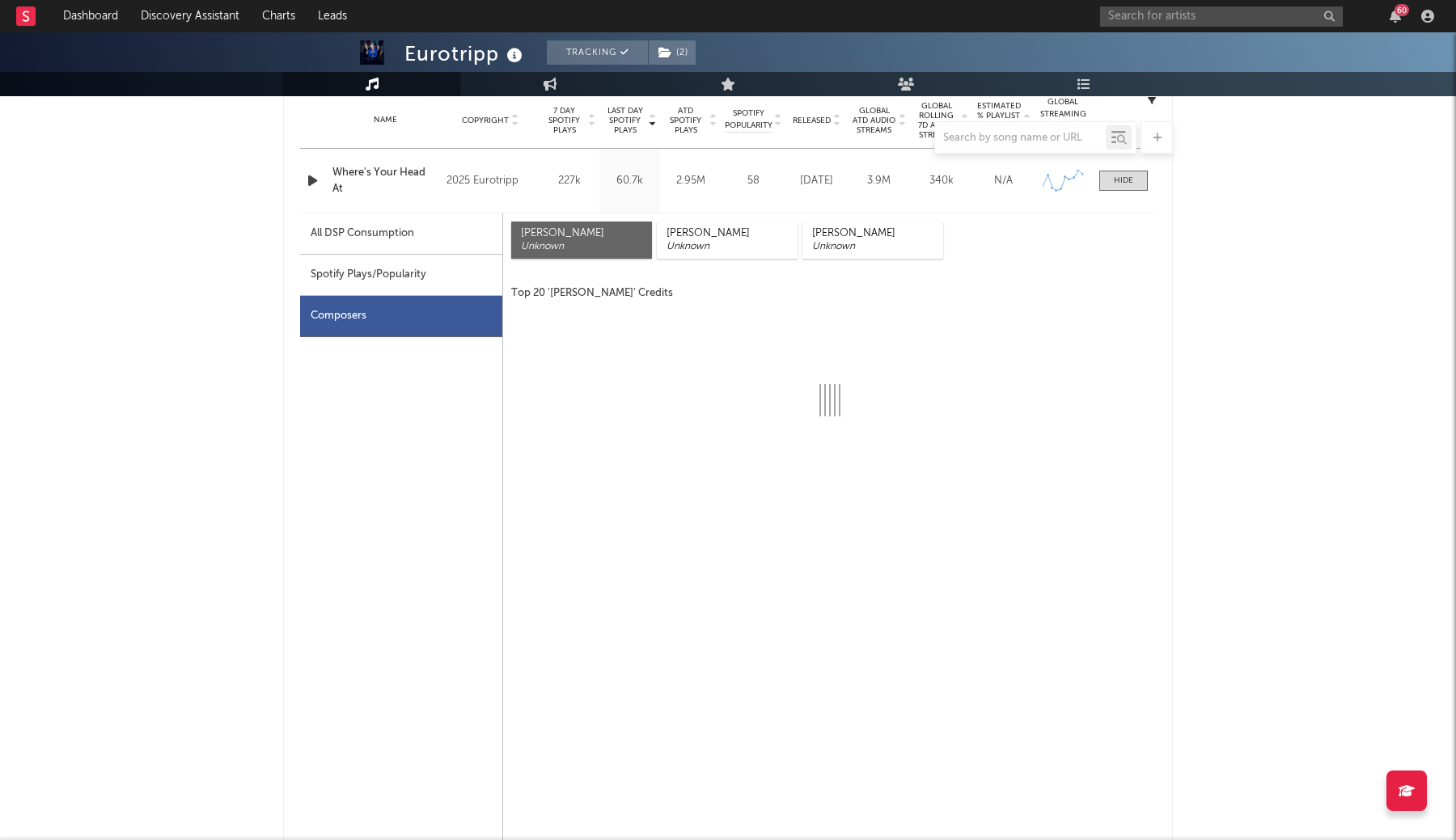
click at [405, 241] on div "All DSP Consumption" at bounding box center [362, 233] width 103 height 19
select select "1w"
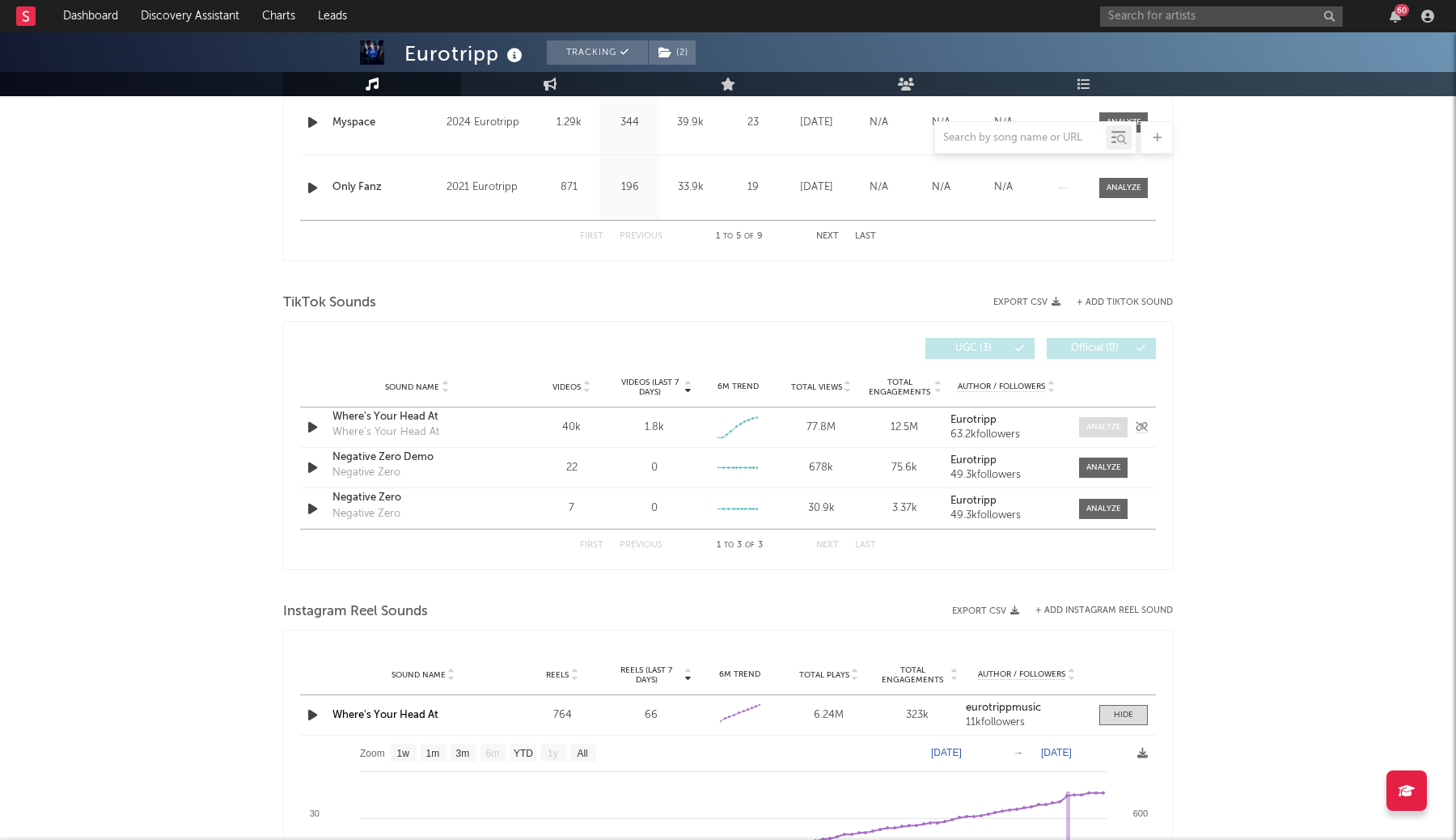
scroll to position [1684, 0]
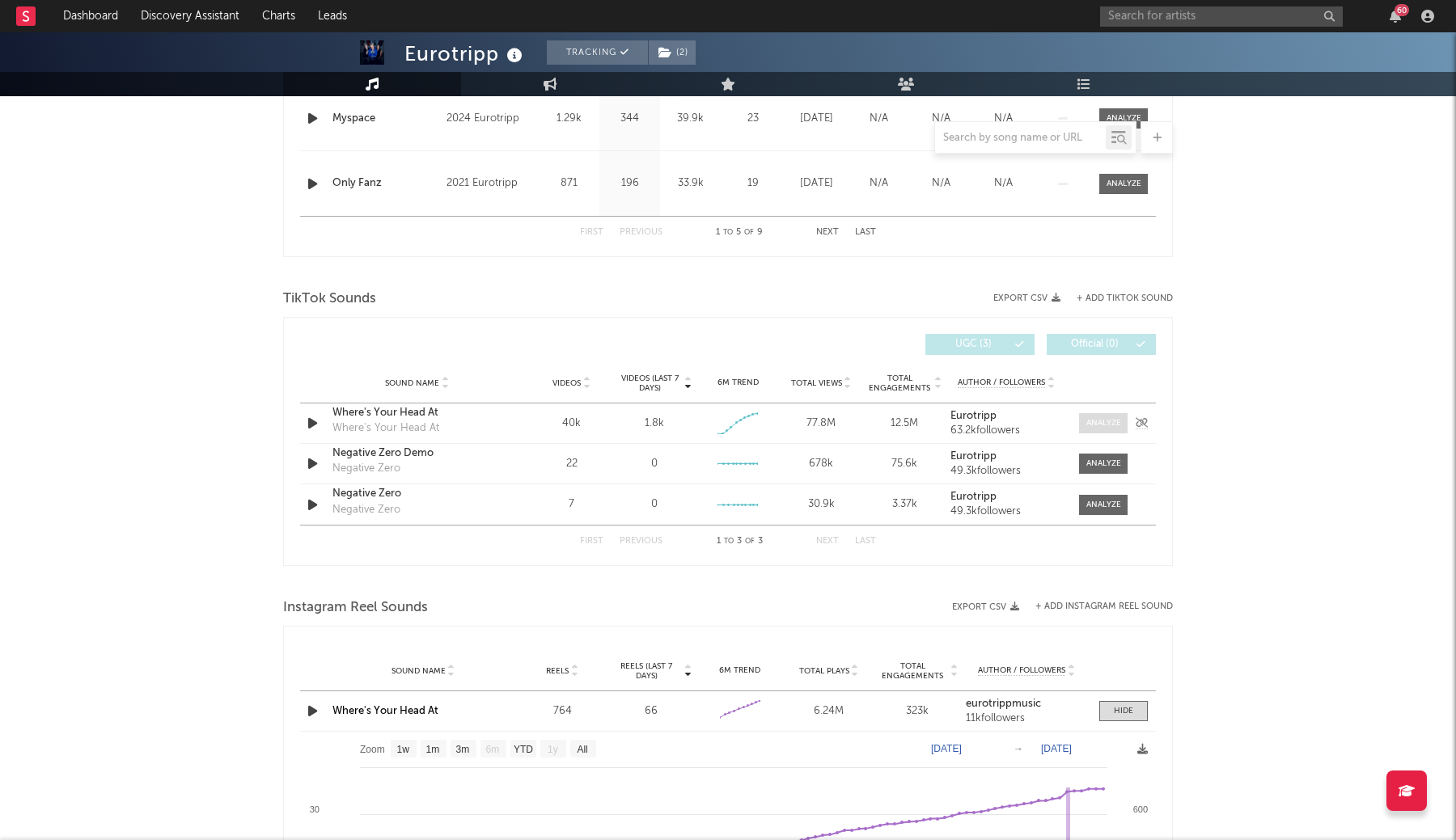
click at [1083, 425] on span at bounding box center [1103, 423] width 49 height 20
select select "1w"
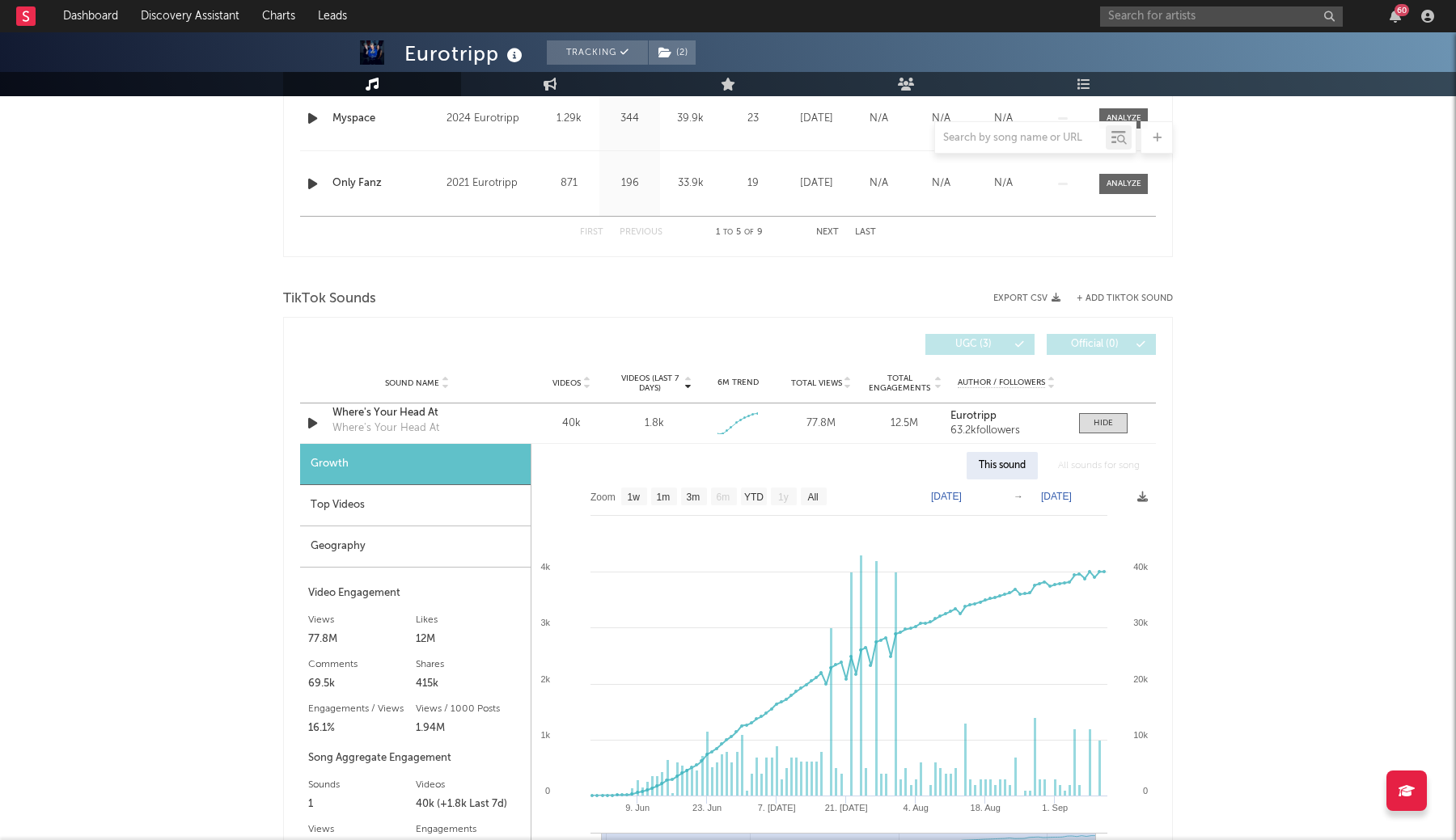
click at [394, 503] on div "Top Videos" at bounding box center [415, 505] width 230 height 41
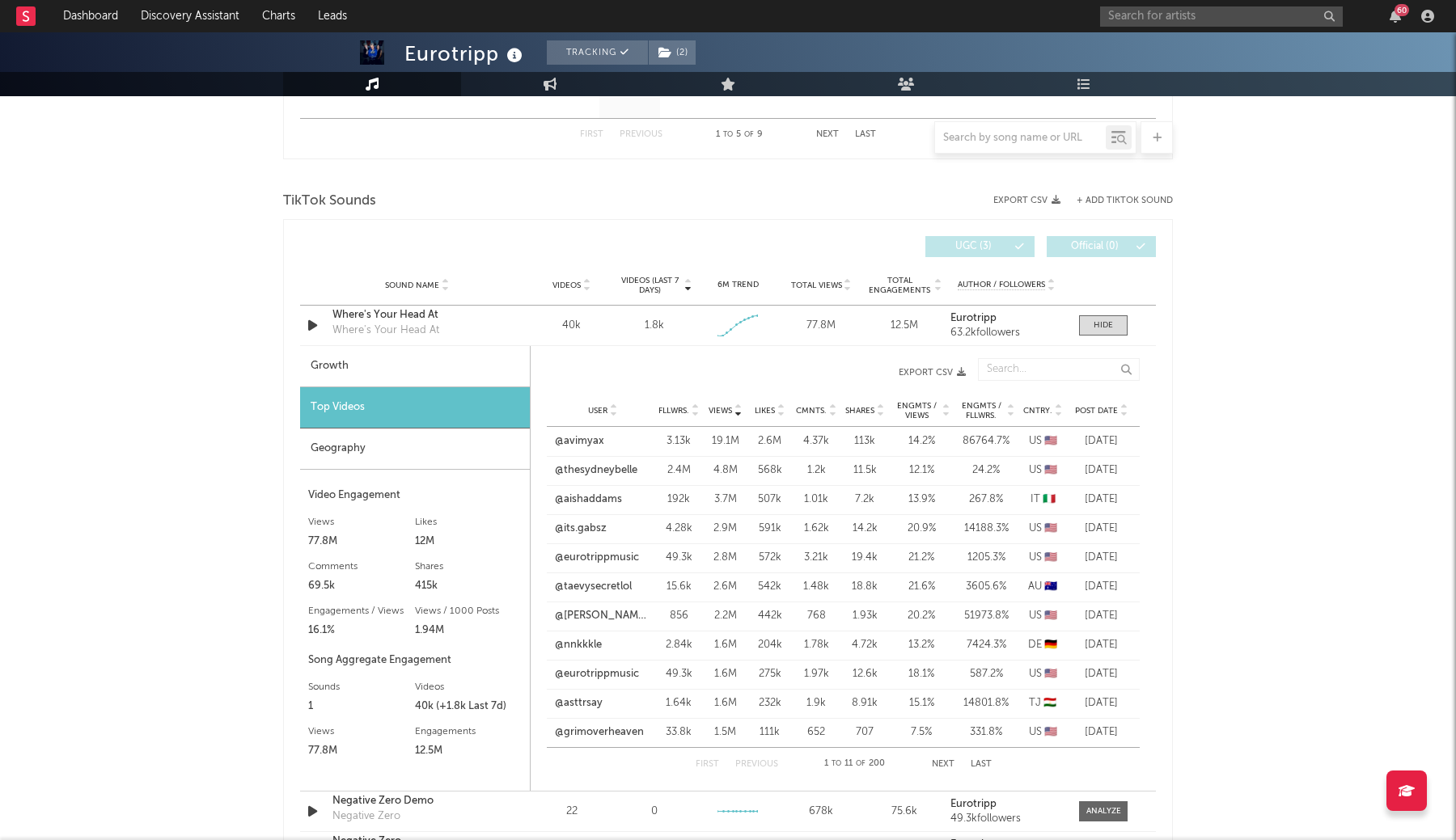
scroll to position [1784, 0]
click at [593, 441] on link "@avimyax" at bounding box center [580, 439] width 50 height 17
click at [610, 464] on link "@thesydneybelle" at bounding box center [596, 468] width 83 height 17
